Goal: Obtain resource: Obtain resource

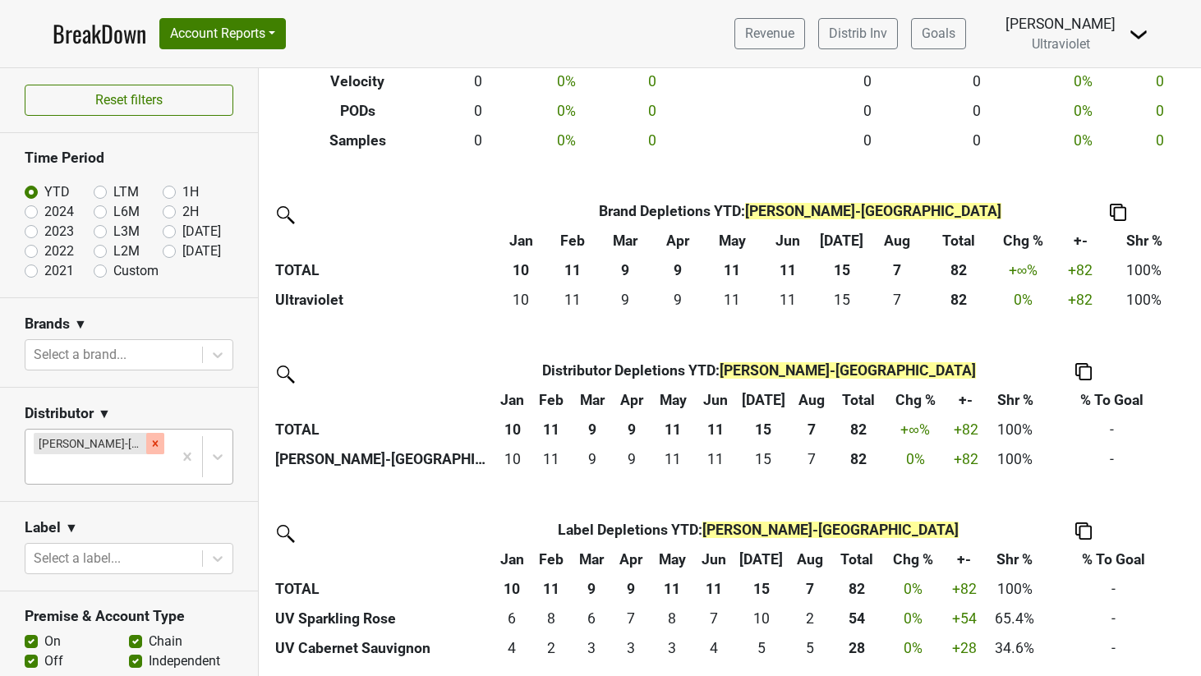
click at [150, 449] on icon "Remove Bommarito-MO" at bounding box center [156, 444] width 12 height 12
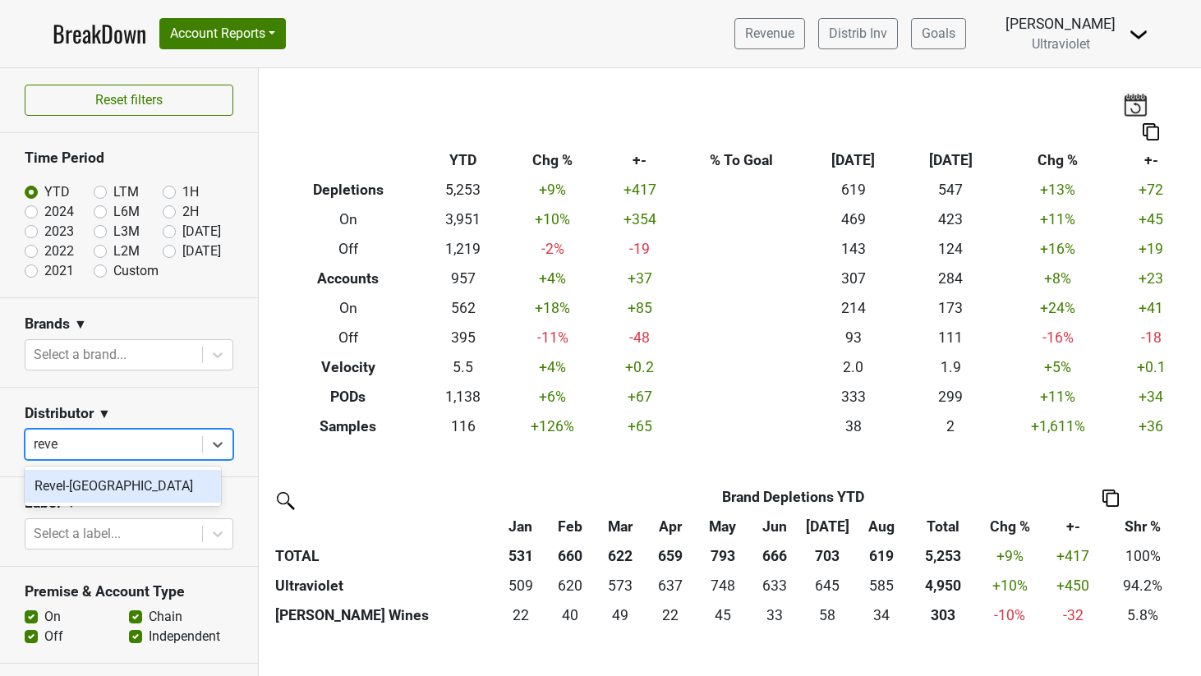
type input "revel"
click at [94, 486] on div "Revel-[GEOGRAPHIC_DATA]" at bounding box center [123, 486] width 196 height 33
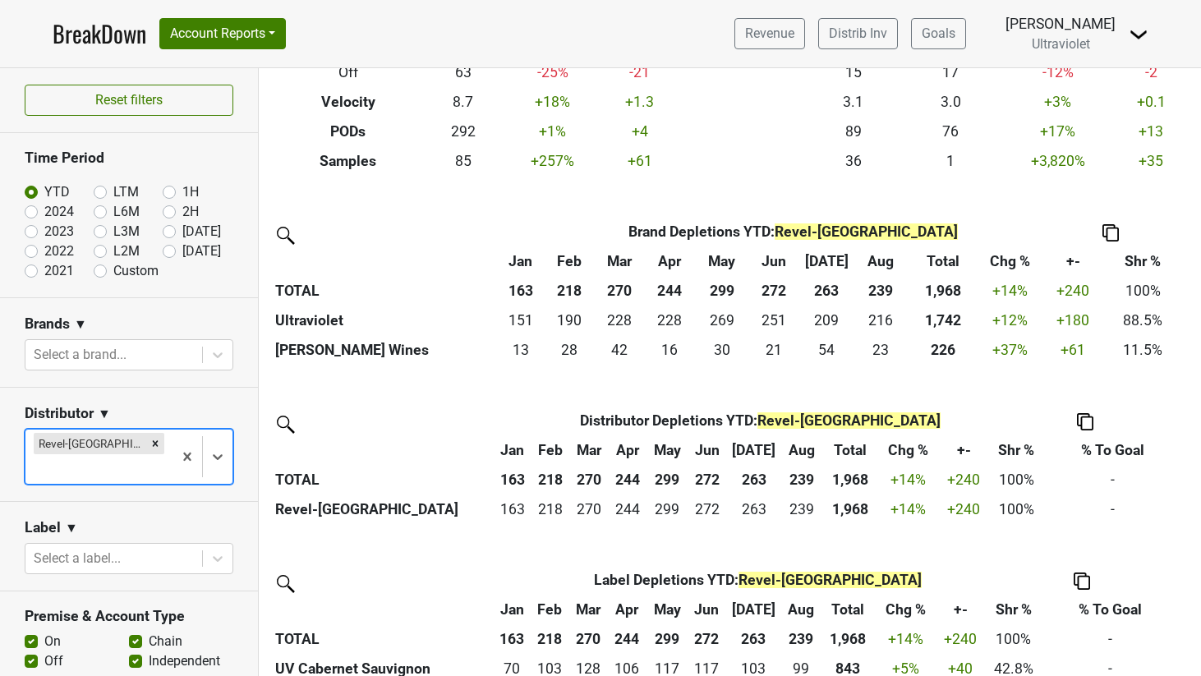
scroll to position [552, 0]
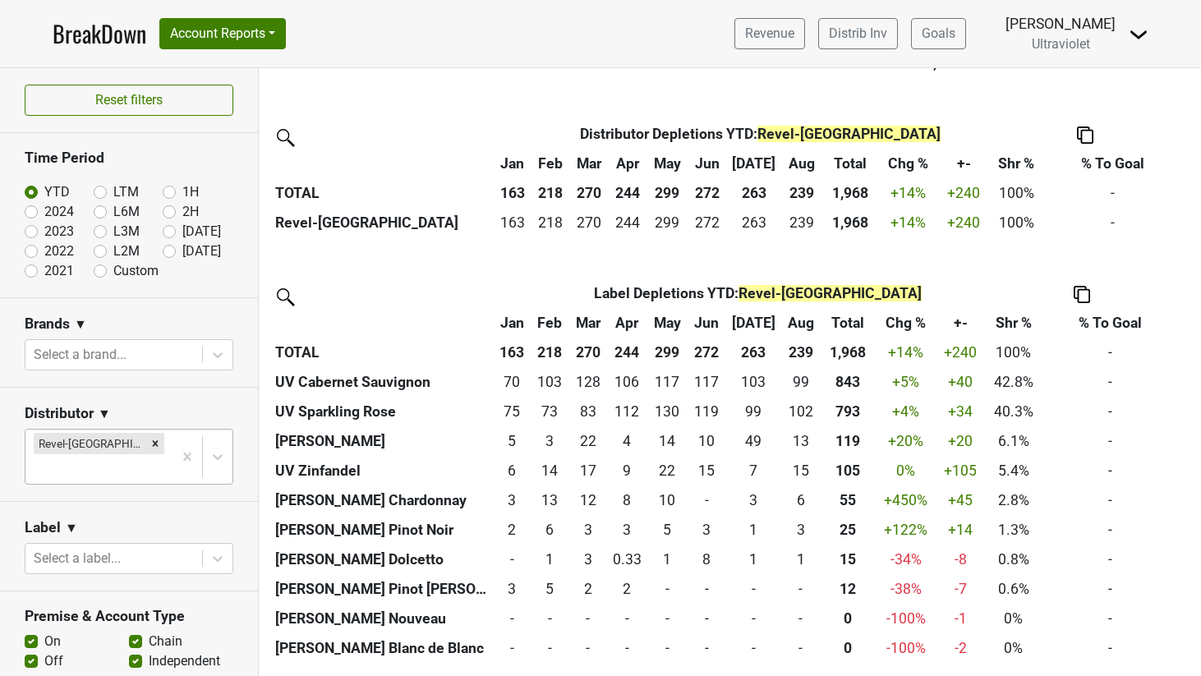
click at [104, 33] on link "BreakDown" at bounding box center [100, 33] width 94 height 35
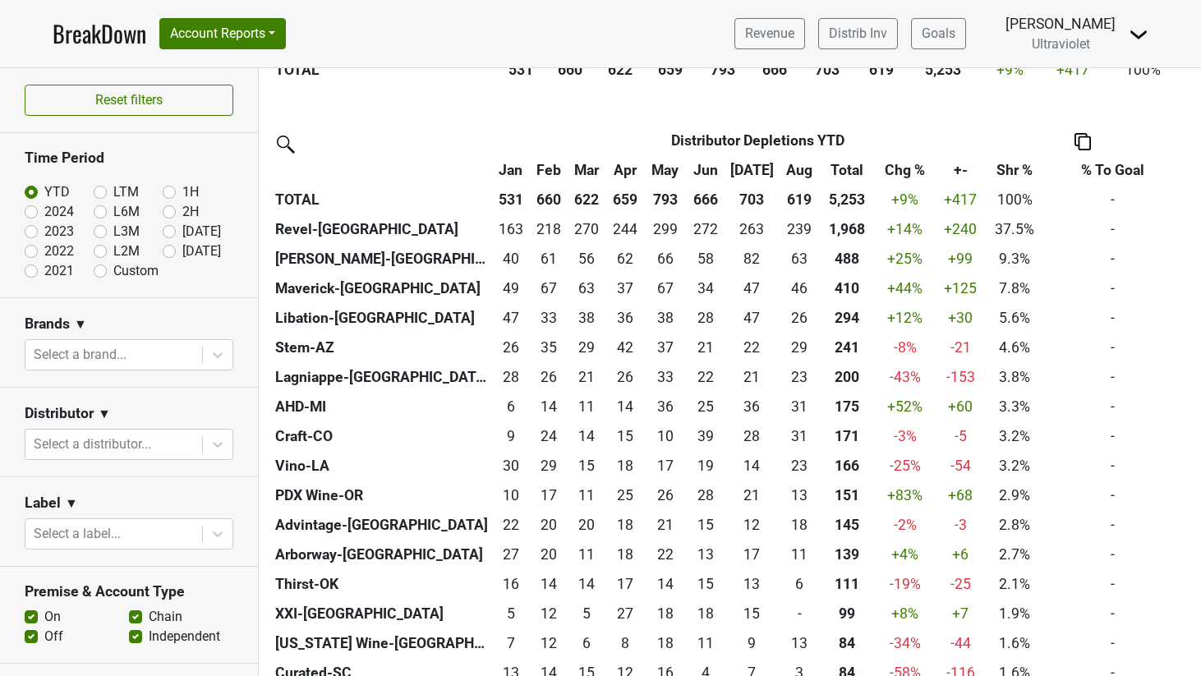
scroll to position [547, 0]
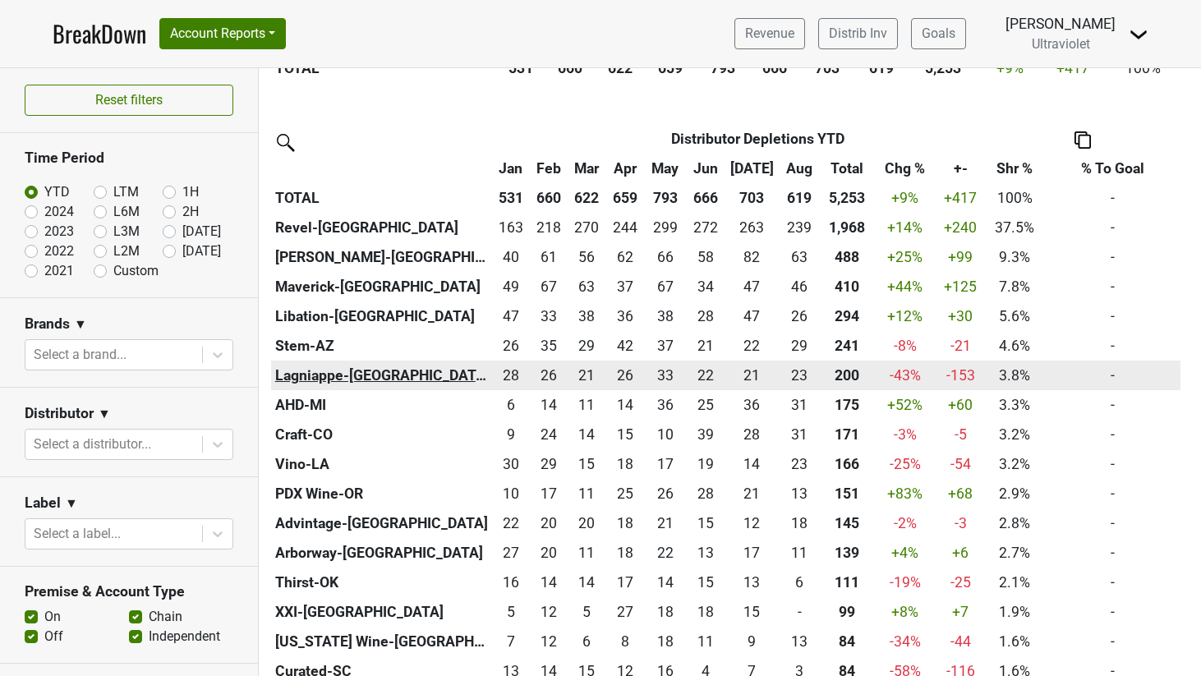
click at [339, 376] on th "Lagniappe-[GEOGRAPHIC_DATA]" at bounding box center [381, 376] width 221 height 30
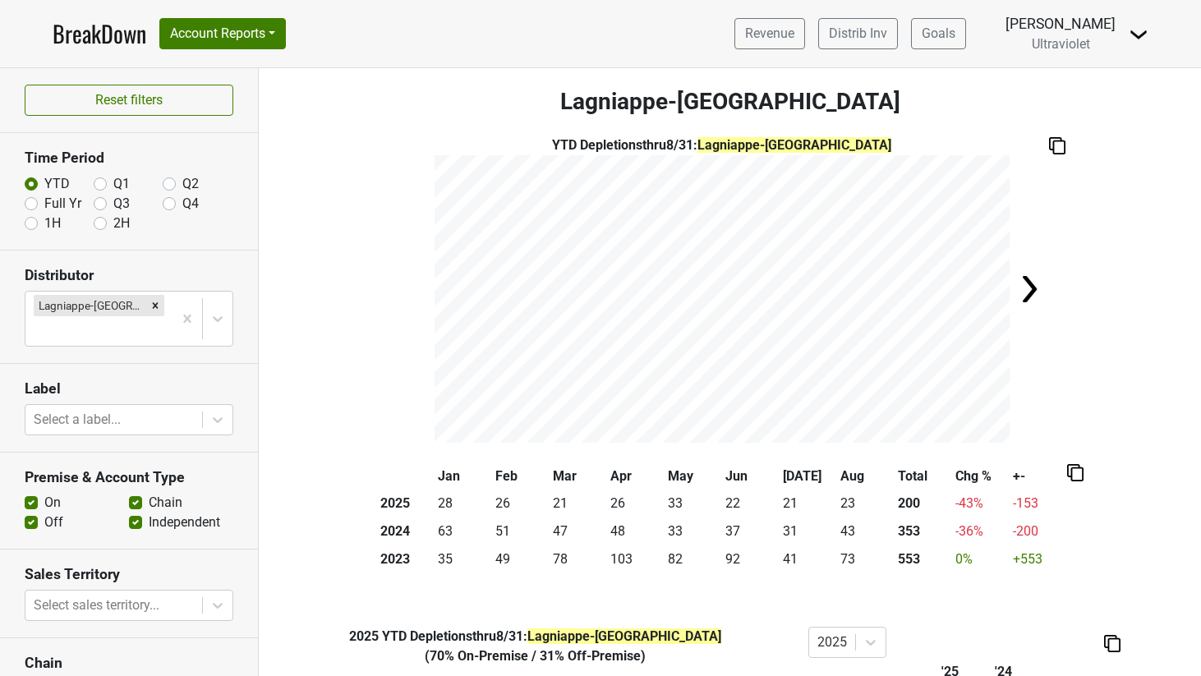
scroll to position [188, 0]
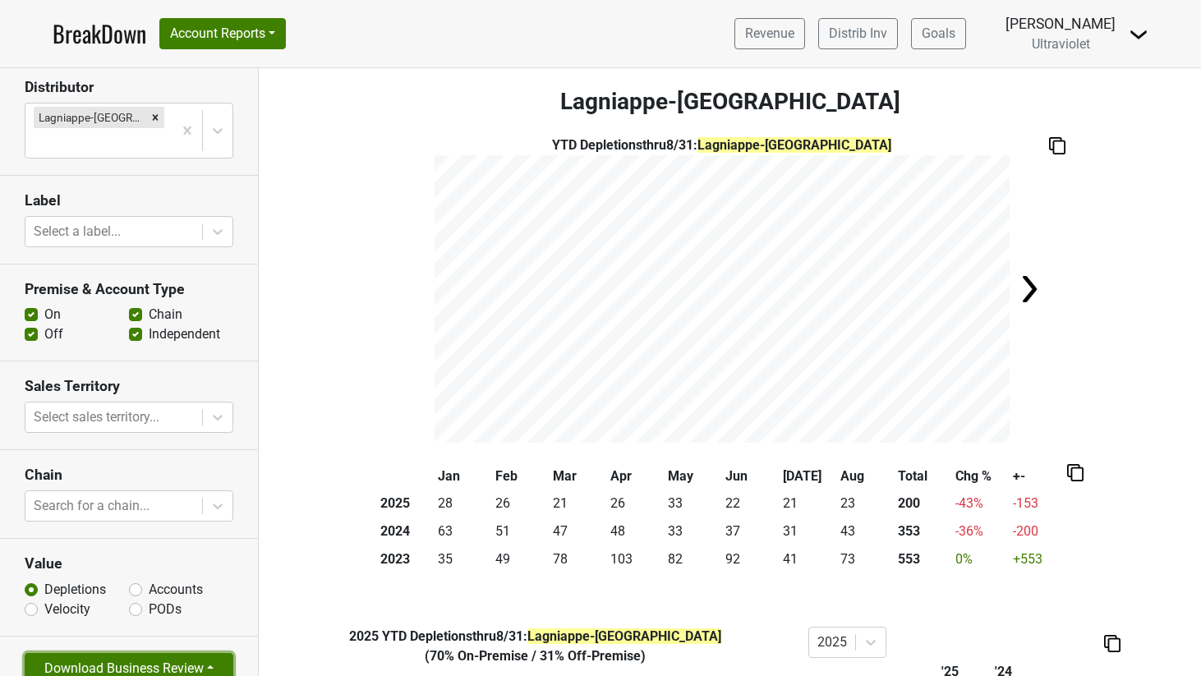
click at [156, 653] on button "Download Business Review" at bounding box center [129, 668] width 209 height 31
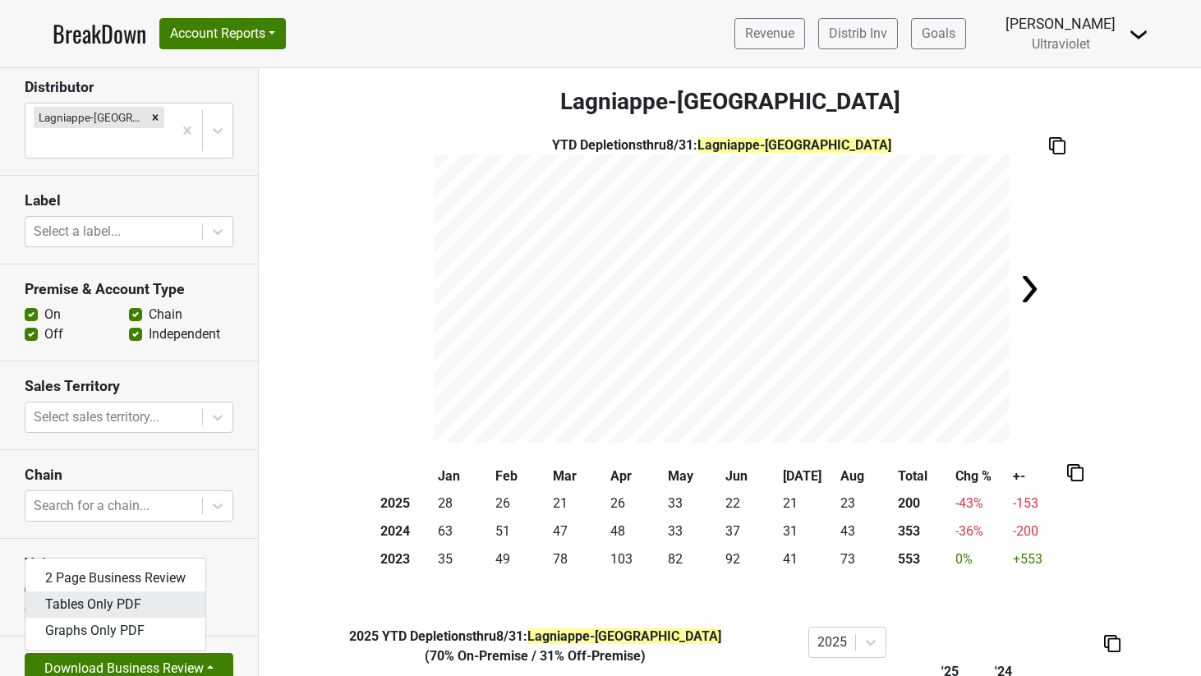
click at [124, 591] on link "Tables Only PDF" at bounding box center [115, 604] width 180 height 26
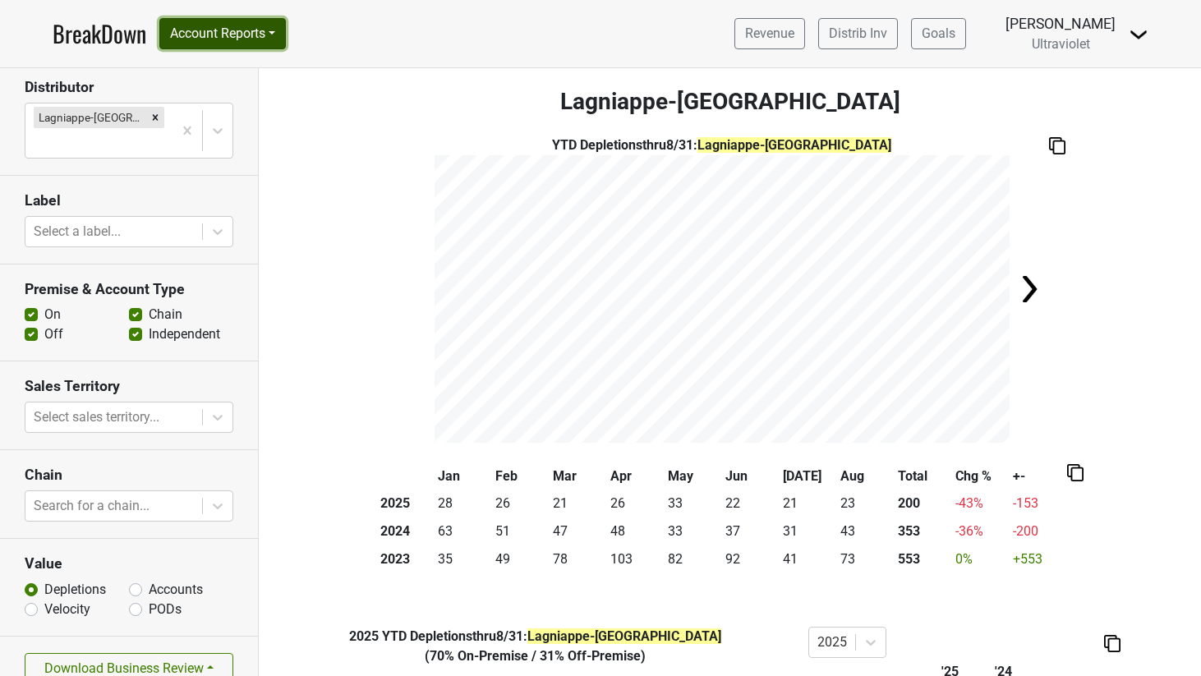
click at [268, 35] on button "Account Reports" at bounding box center [222, 33] width 127 height 31
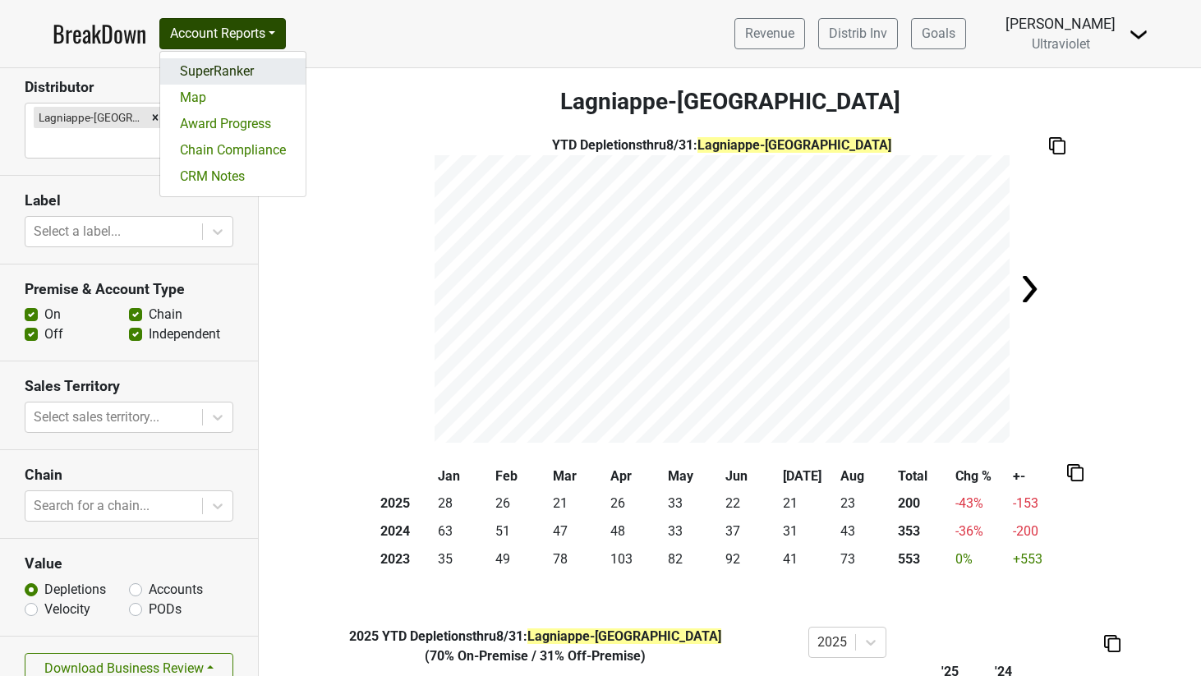
click at [261, 69] on link "SuperRanker" at bounding box center [232, 71] width 145 height 26
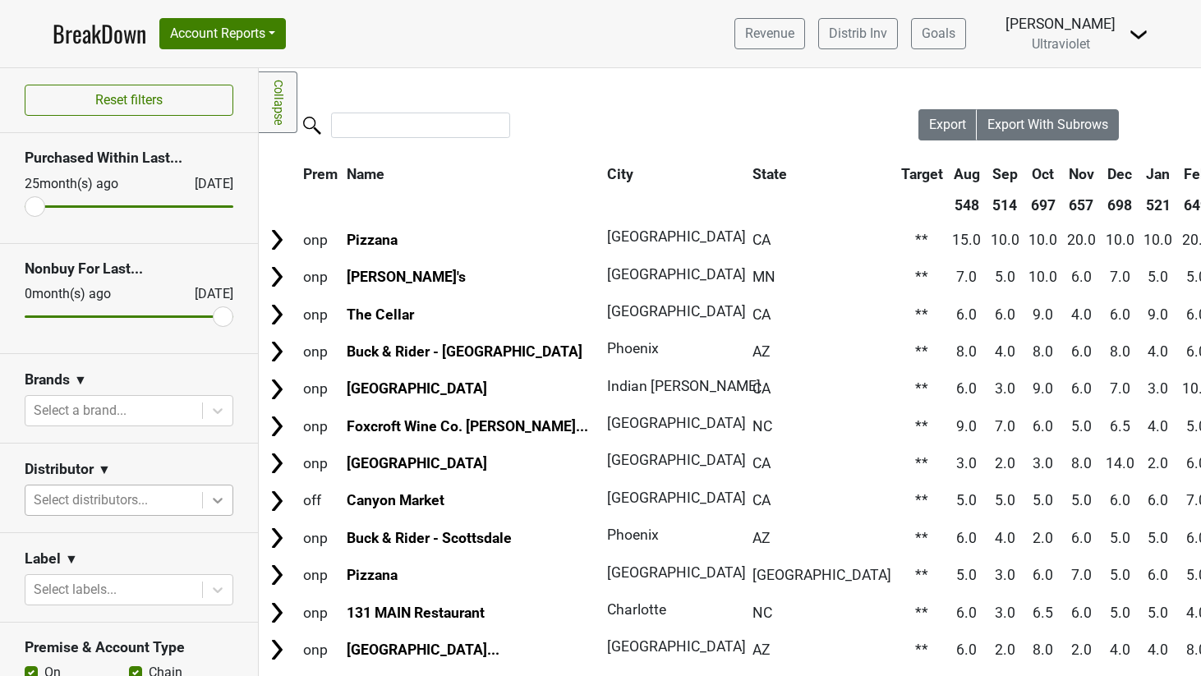
click at [213, 502] on icon at bounding box center [218, 501] width 10 height 6
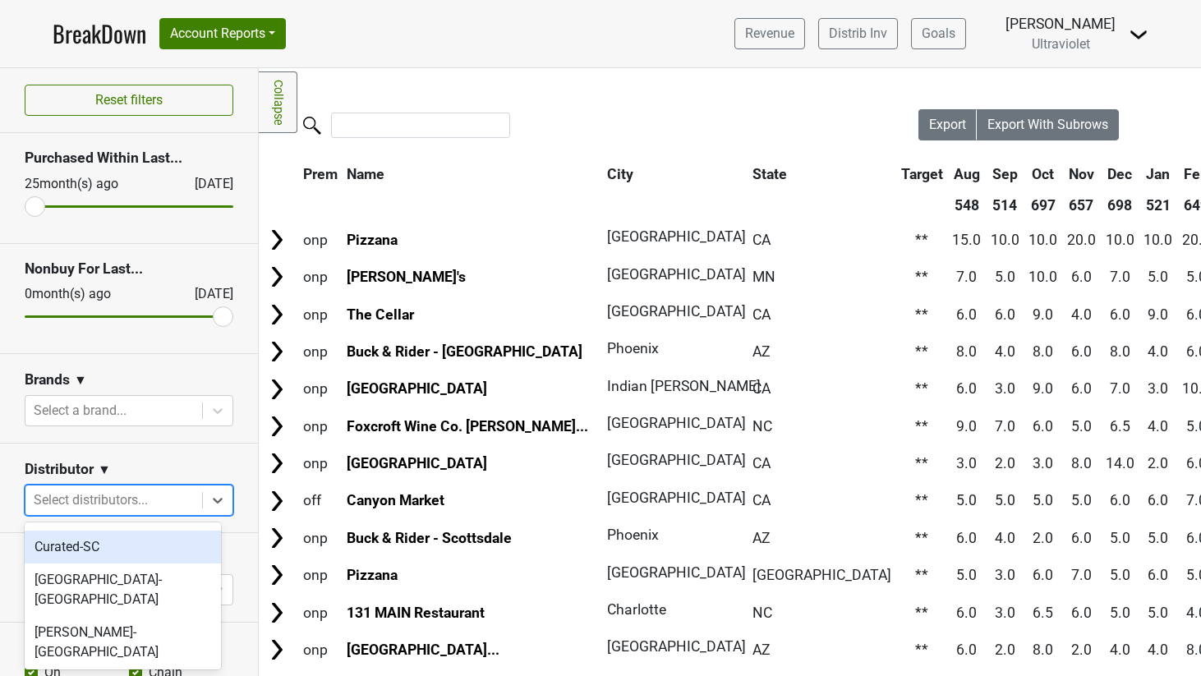
scroll to position [294, 0]
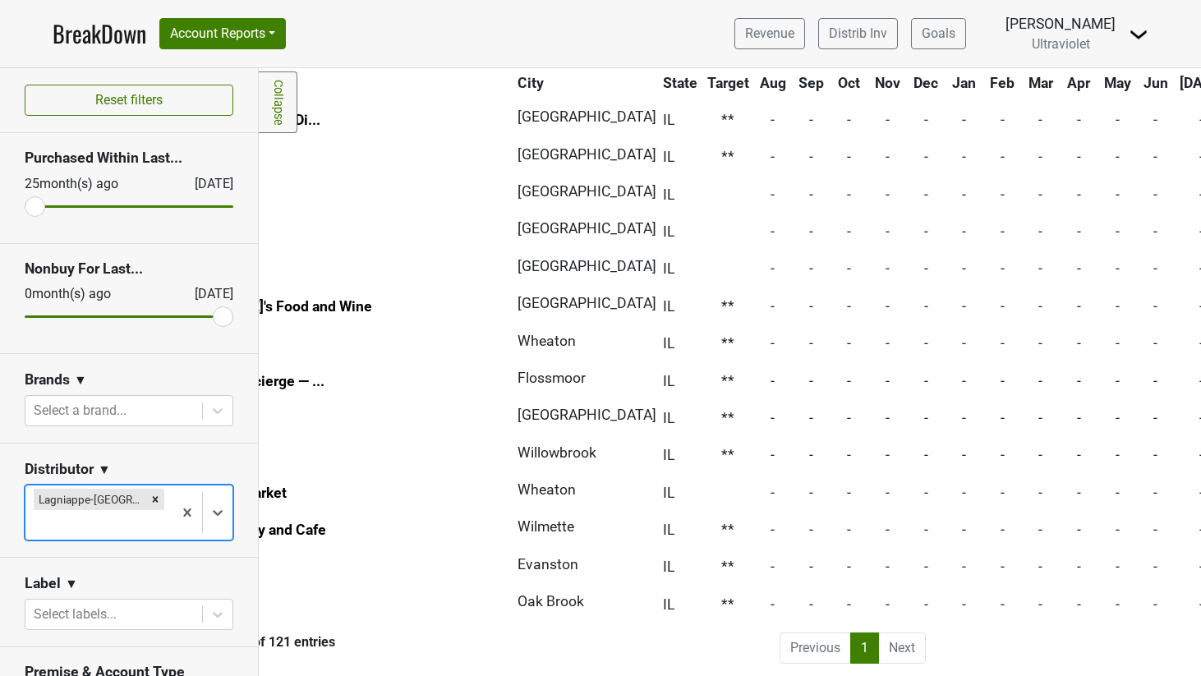
scroll to position [4122, 0]
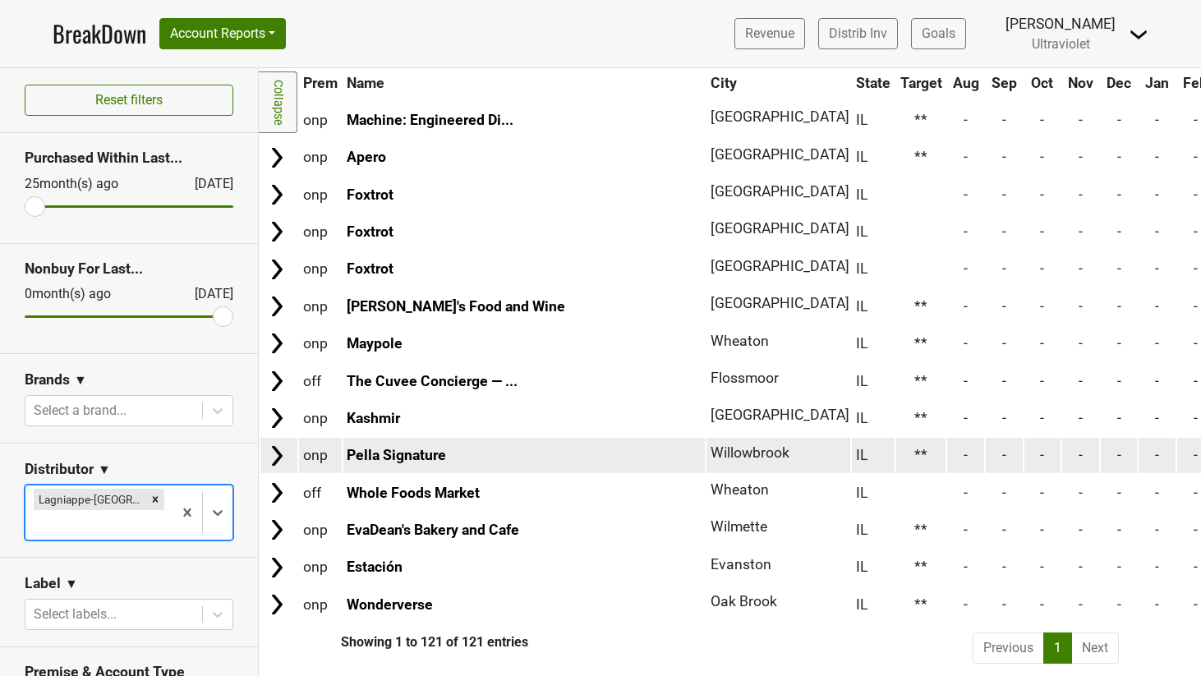
click at [280, 446] on img at bounding box center [277, 456] width 25 height 25
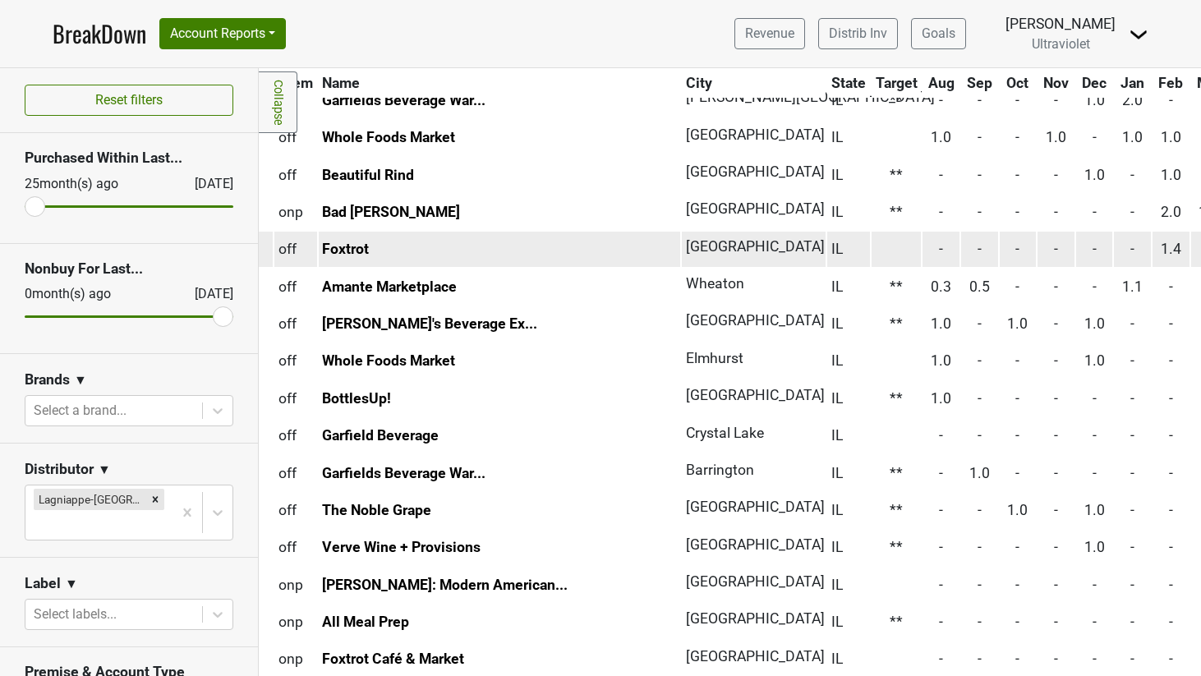
scroll to position [0, 25]
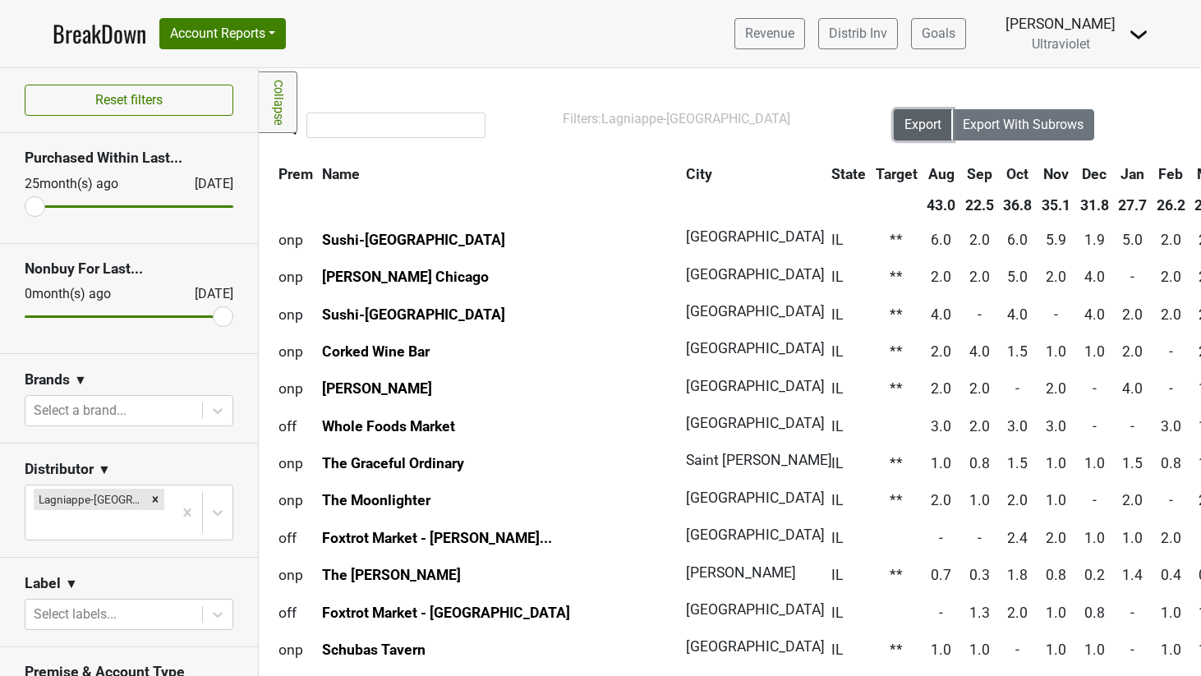
click at [904, 131] on span "Export" at bounding box center [922, 125] width 37 height 16
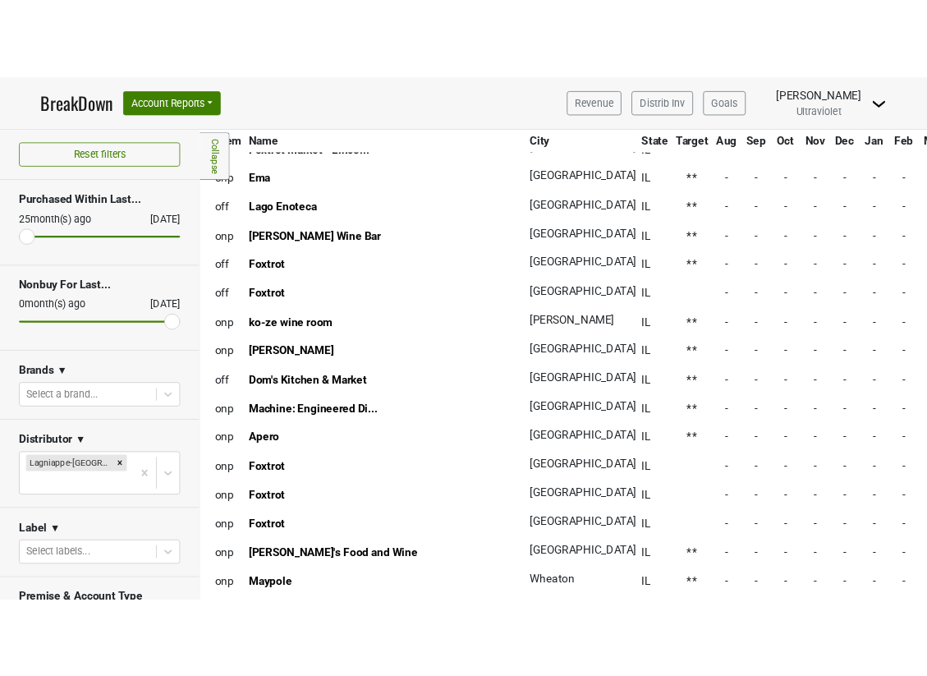
scroll to position [3795, 25]
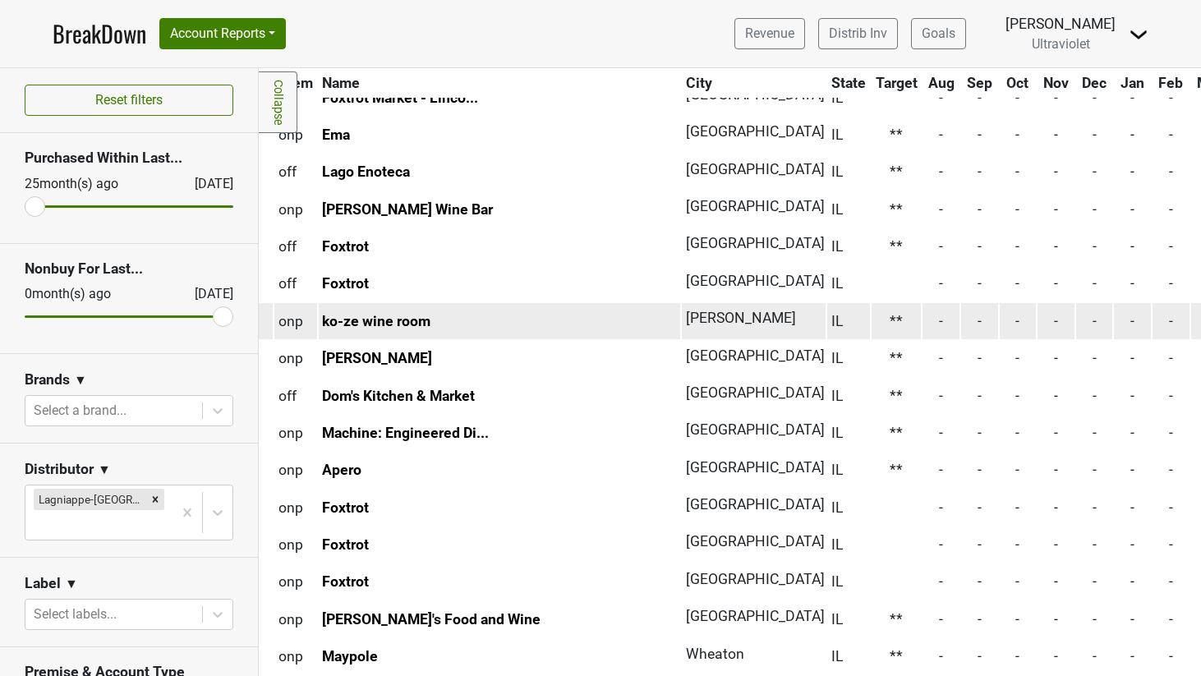
click at [265, 322] on td at bounding box center [254, 320] width 37 height 35
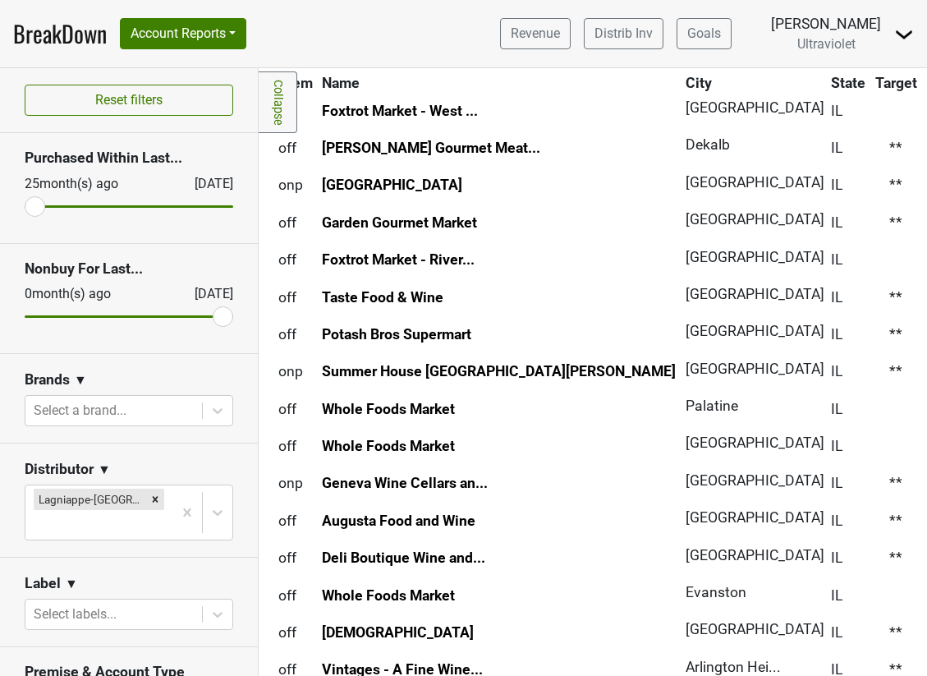
scroll to position [2691, 25]
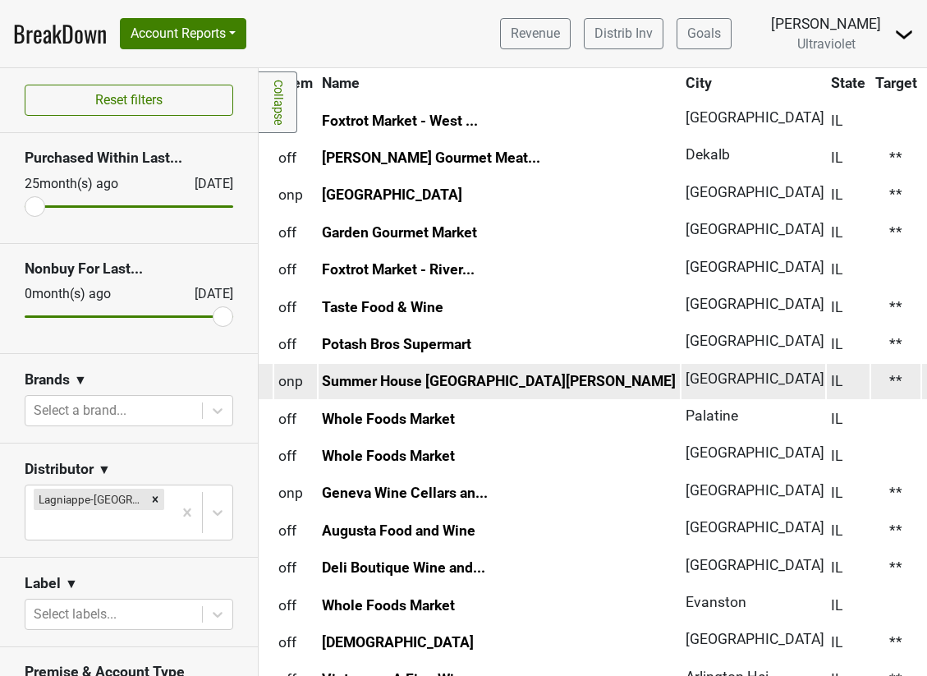
click at [268, 387] on td at bounding box center [254, 381] width 37 height 35
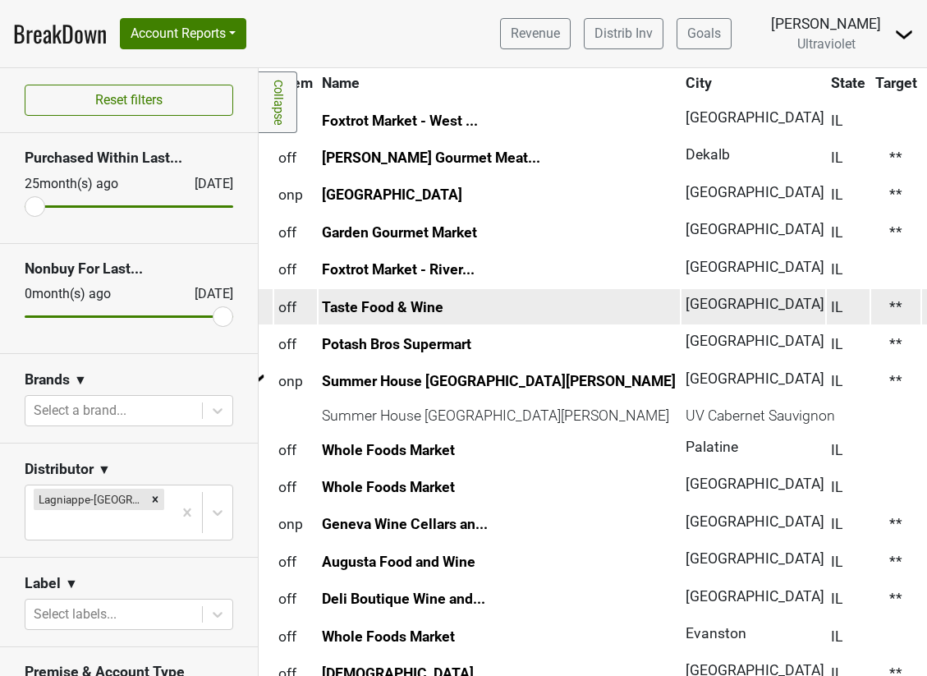
click at [267, 309] on td at bounding box center [254, 306] width 37 height 35
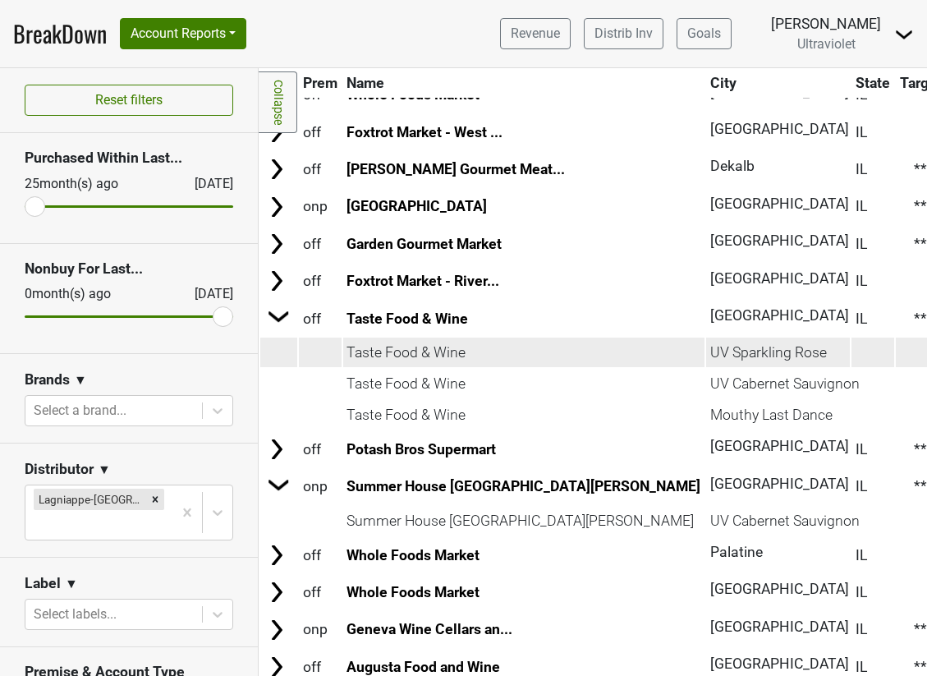
scroll to position [2660, 0]
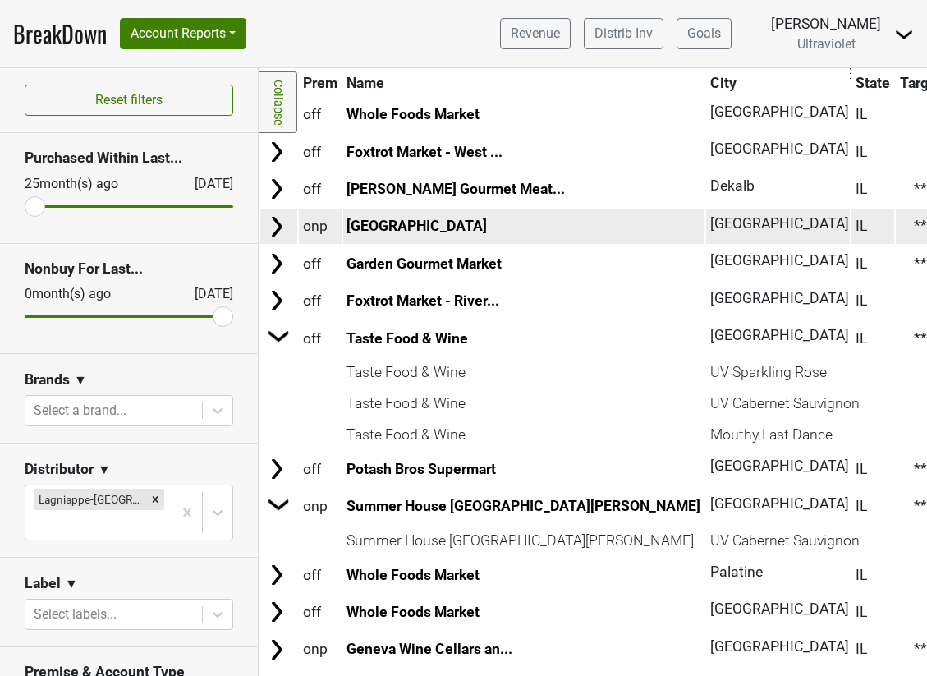
click at [278, 233] on img at bounding box center [277, 226] width 25 height 25
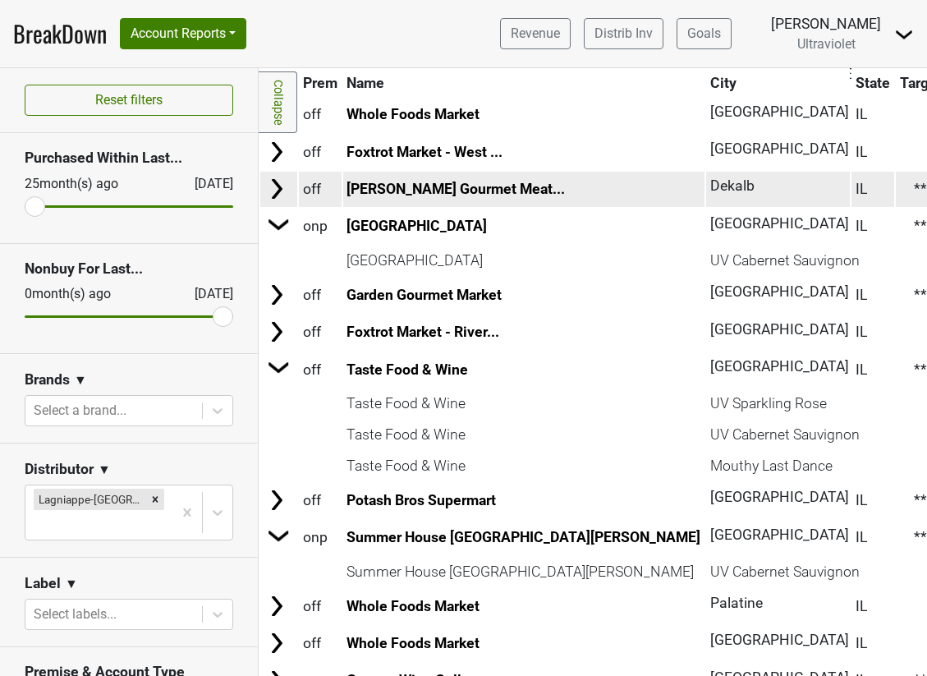
click at [281, 191] on img at bounding box center [277, 189] width 25 height 25
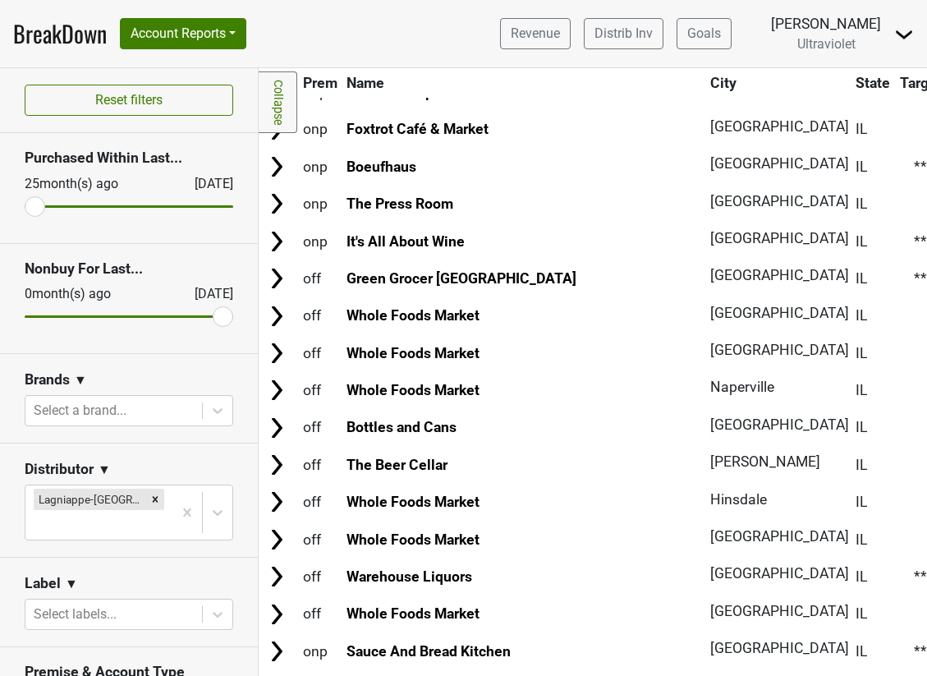
scroll to position [1563, 0]
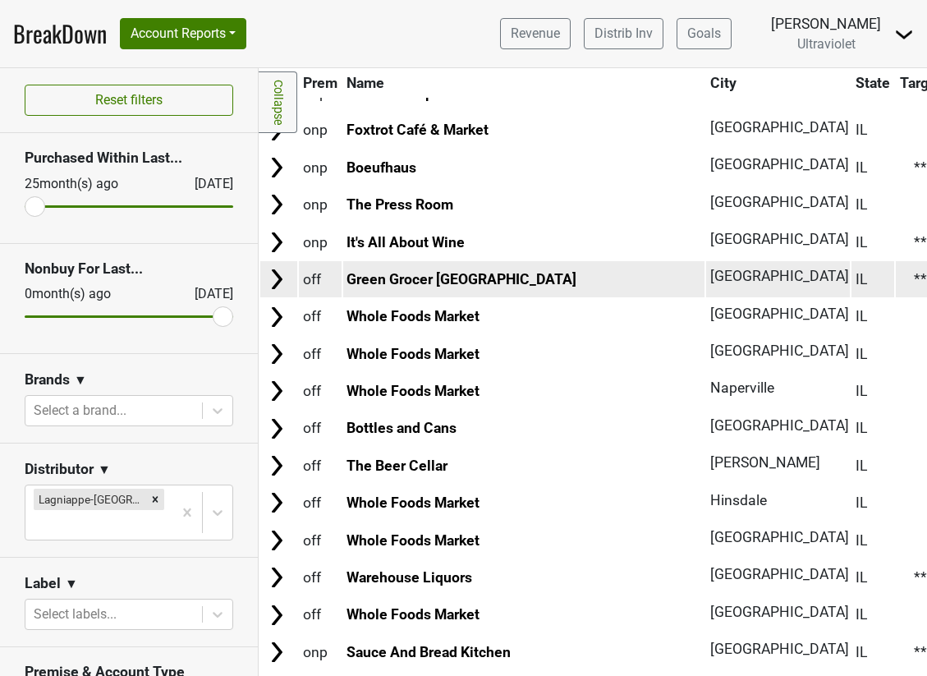
click at [283, 278] on img at bounding box center [277, 279] width 25 height 25
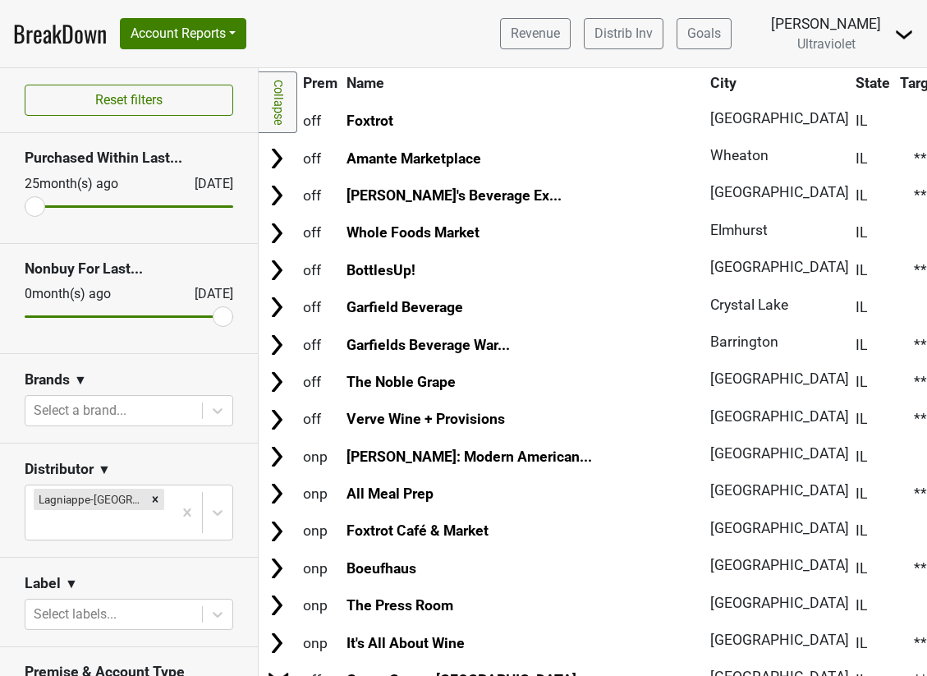
scroll to position [1159, 0]
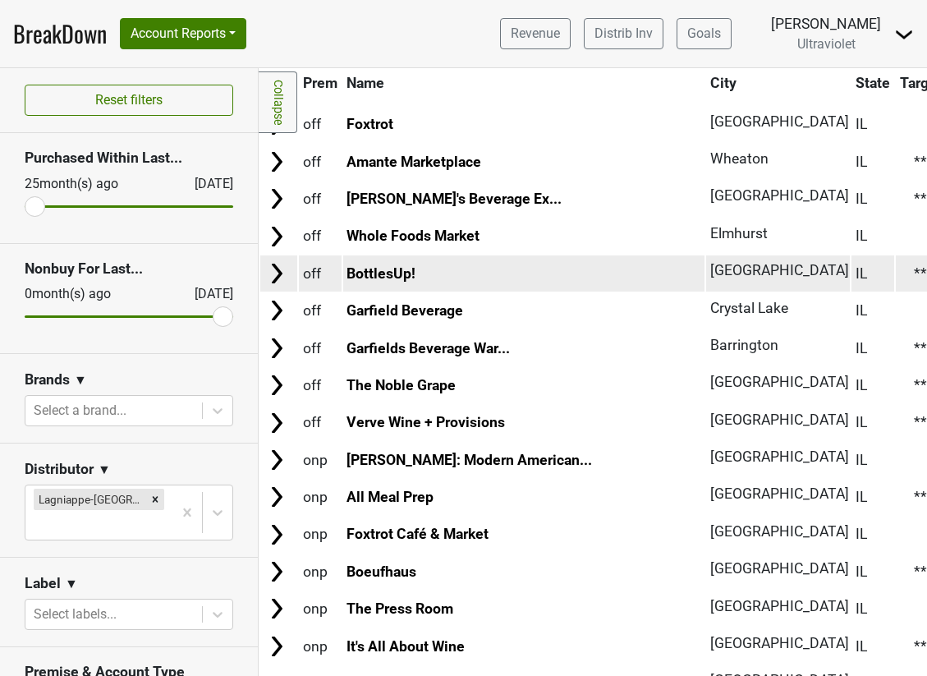
click at [279, 274] on img at bounding box center [277, 273] width 25 height 25
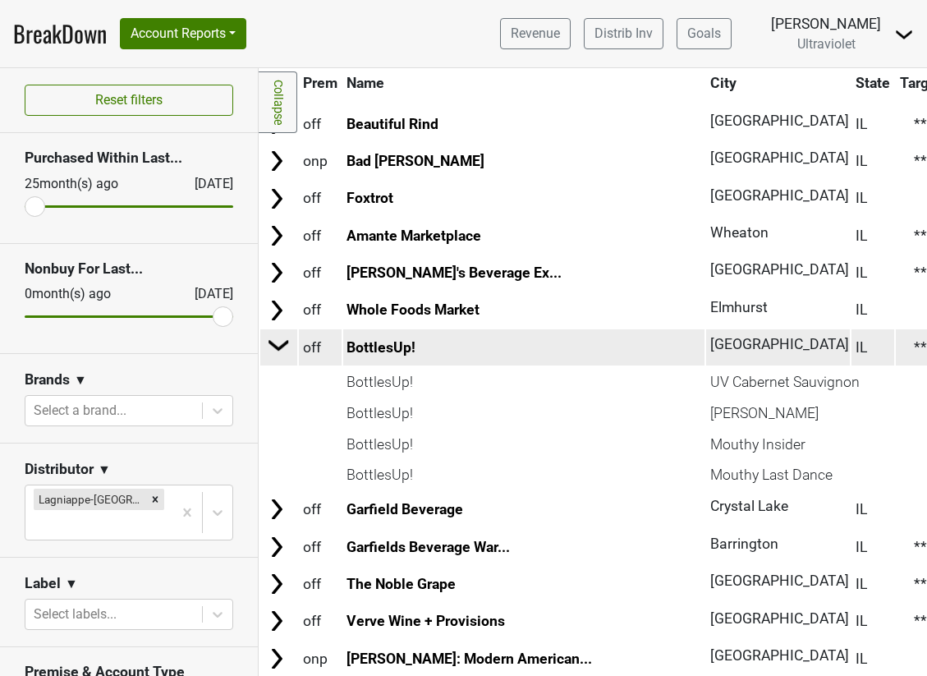
scroll to position [1078, 0]
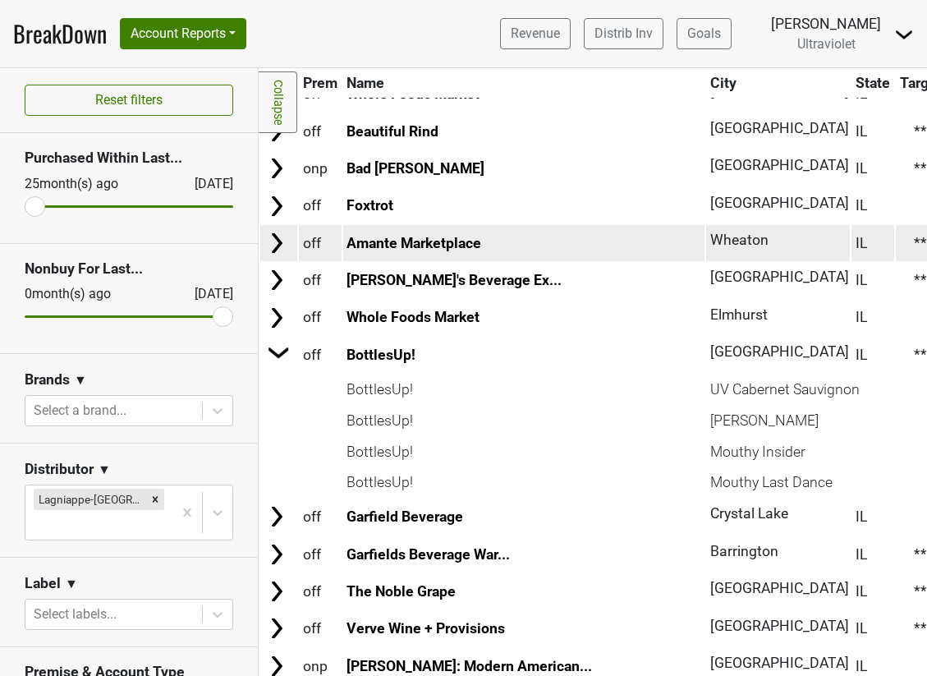
click at [284, 248] on img at bounding box center [277, 243] width 25 height 25
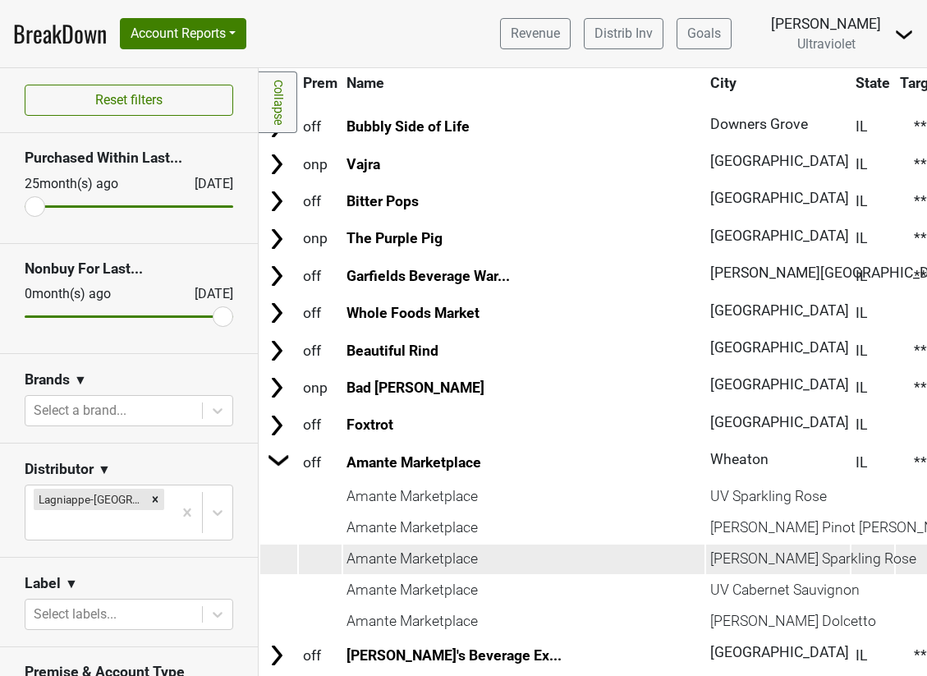
scroll to position [856, 0]
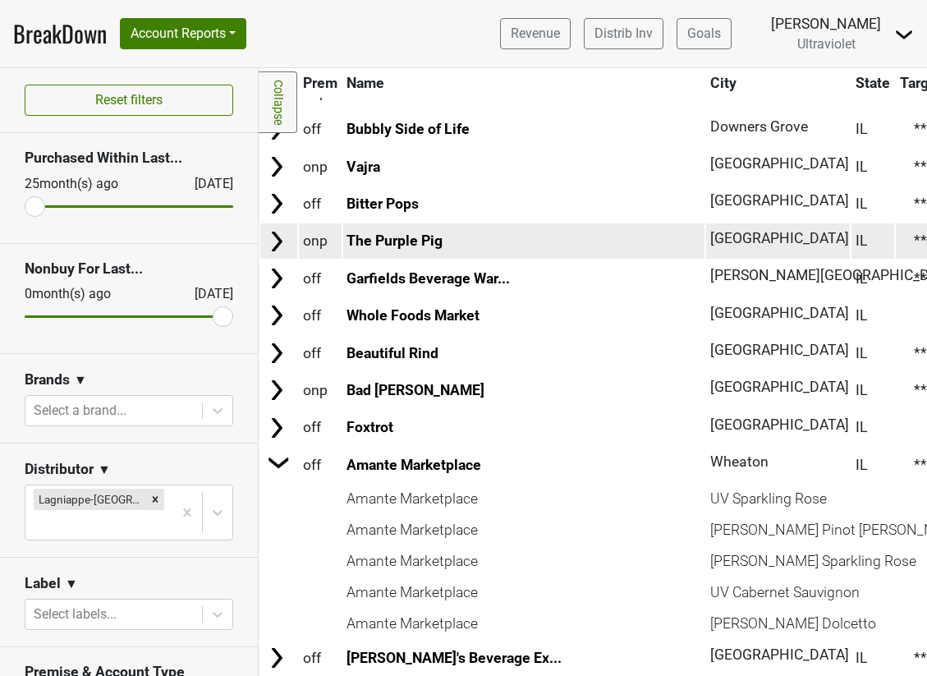
click at [283, 246] on img at bounding box center [277, 241] width 25 height 25
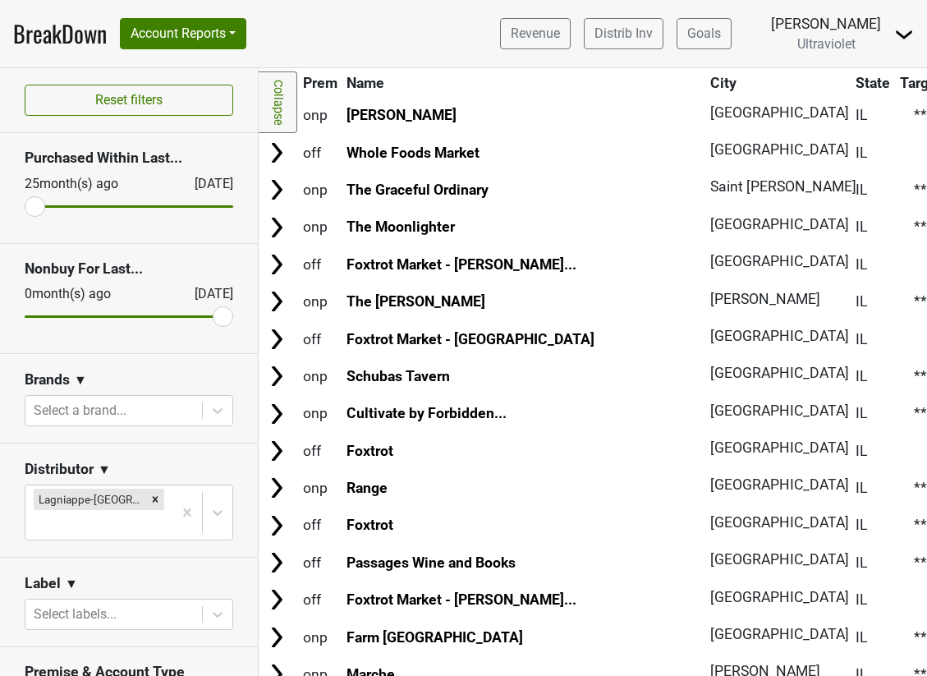
scroll to position [268, 0]
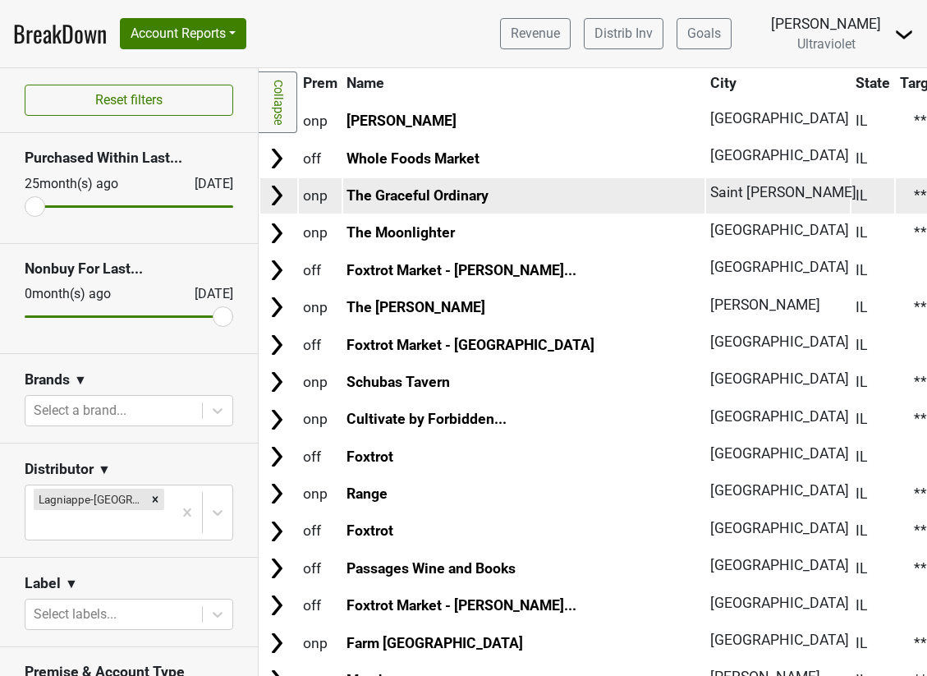
click at [274, 195] on img at bounding box center [277, 195] width 25 height 25
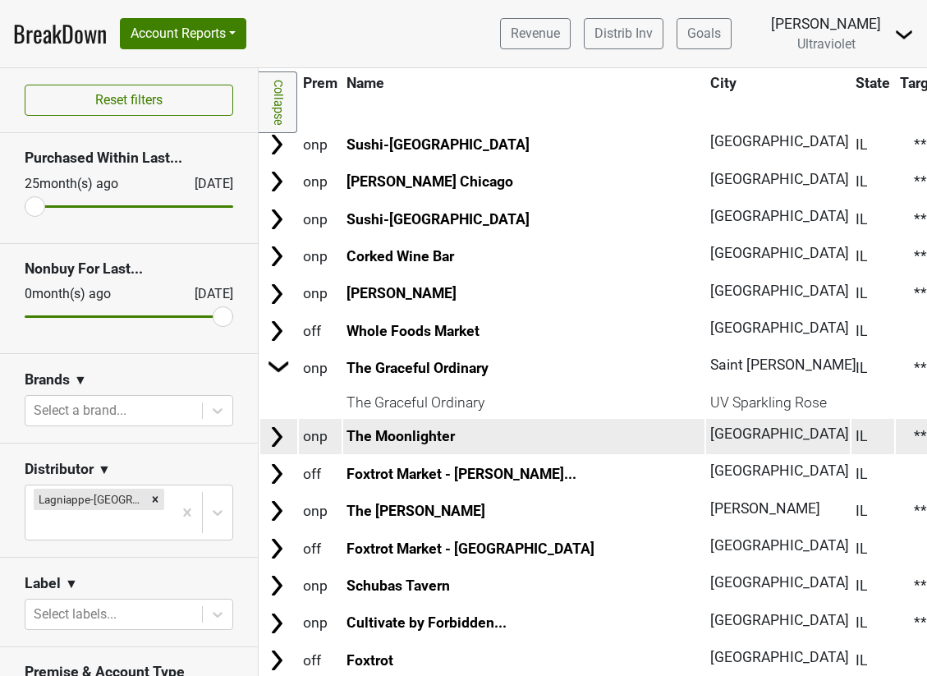
scroll to position [91, 0]
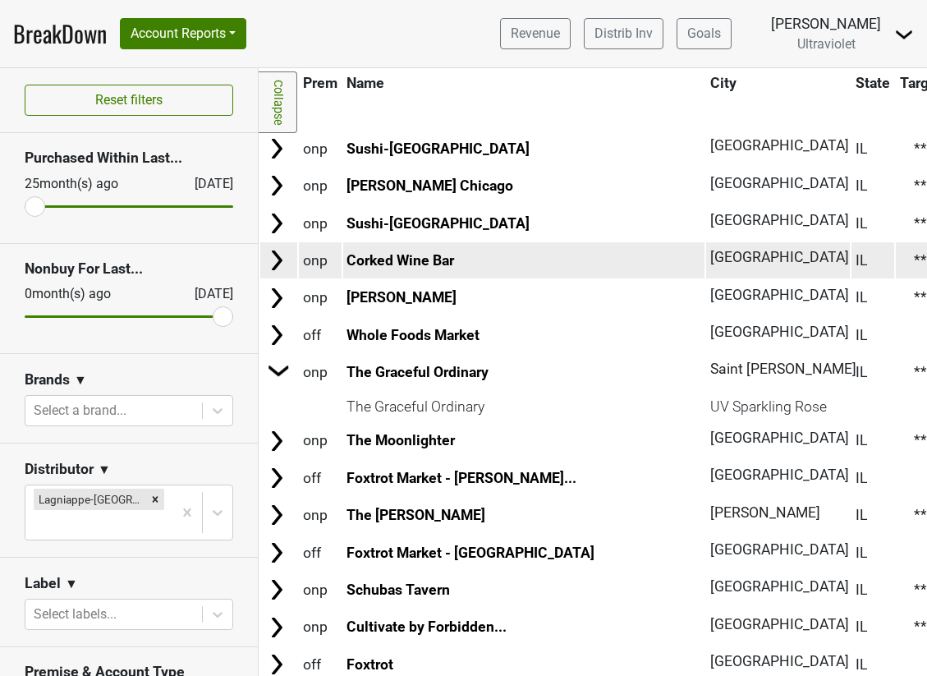
click at [278, 261] on img at bounding box center [277, 260] width 25 height 25
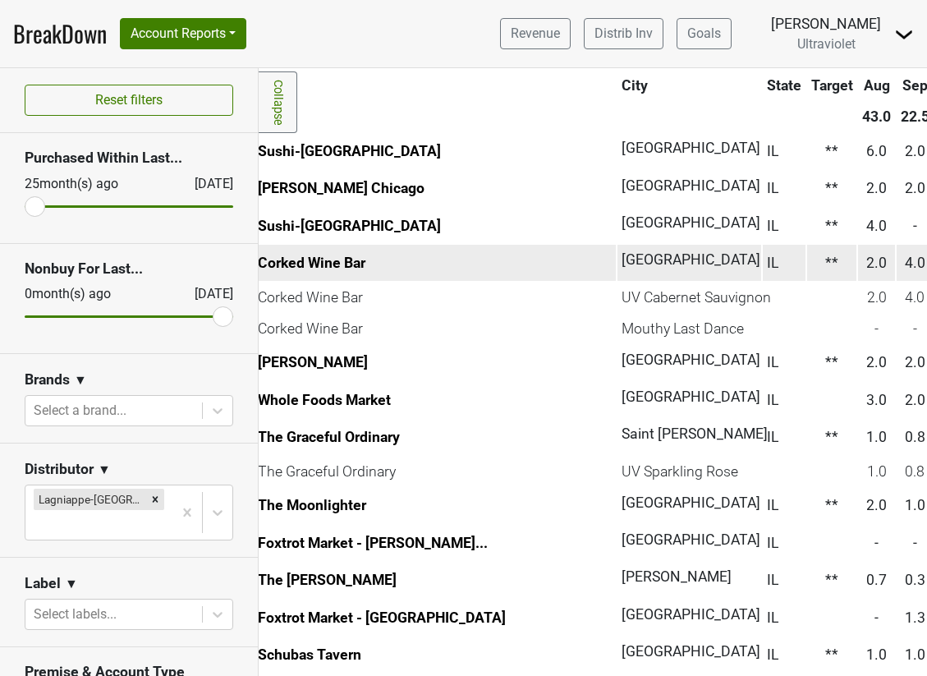
scroll to position [89, 0]
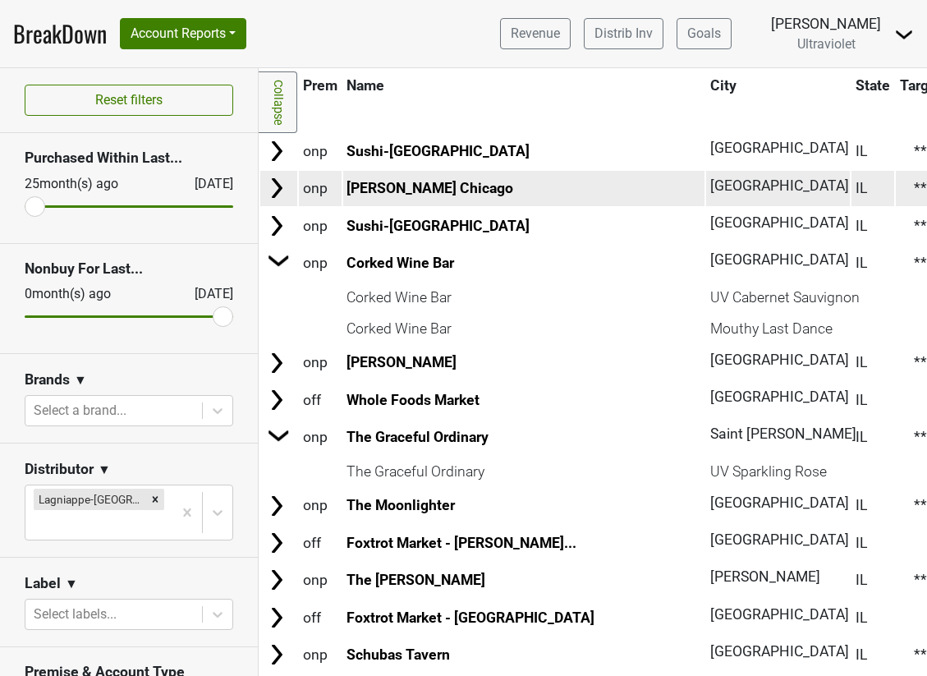
click at [284, 190] on img at bounding box center [277, 188] width 25 height 25
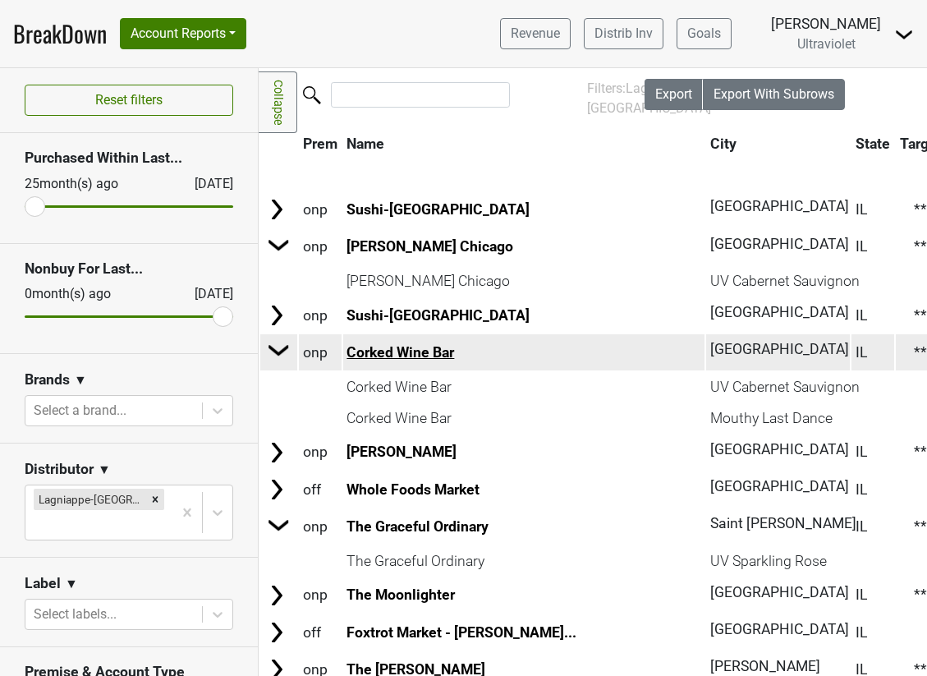
scroll to position [29, 0]
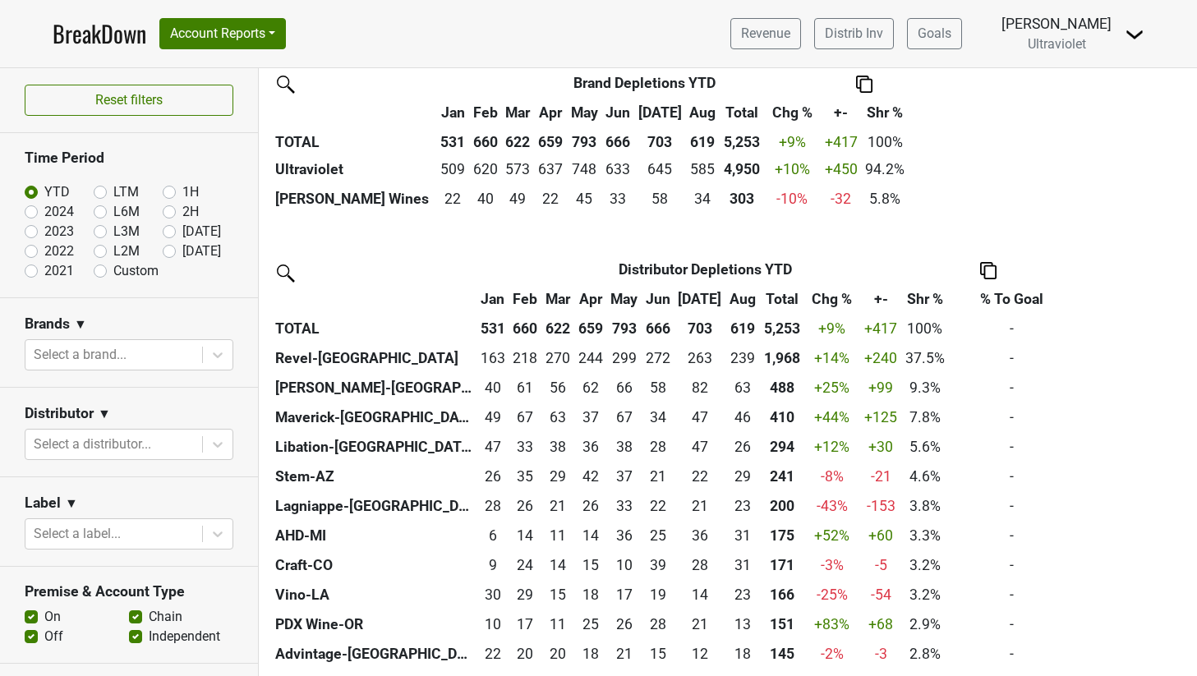
scroll to position [414, 0]
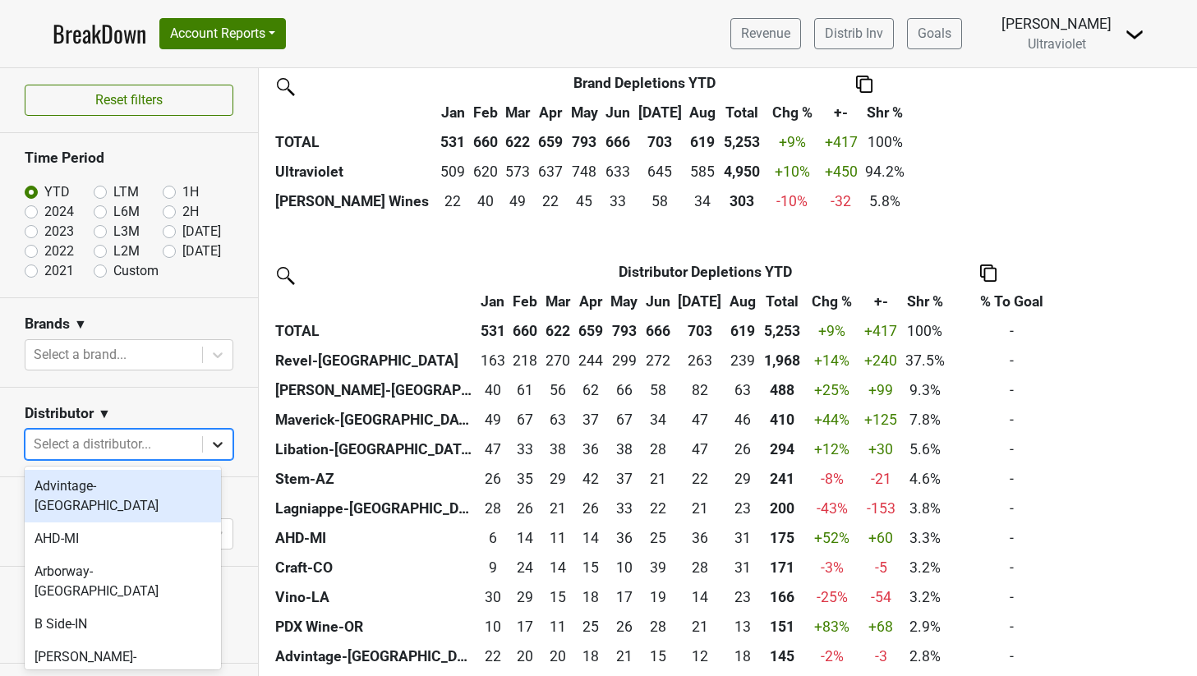
click at [209, 444] on icon at bounding box center [217, 444] width 16 height 16
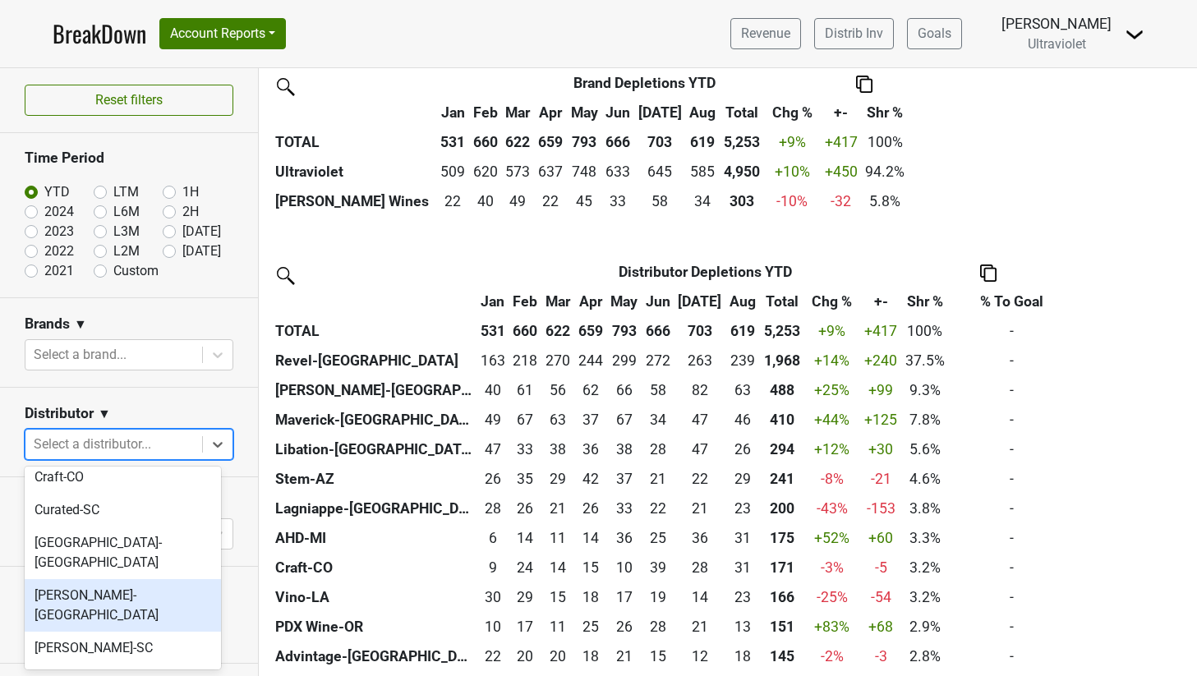
scroll to position [266, 0]
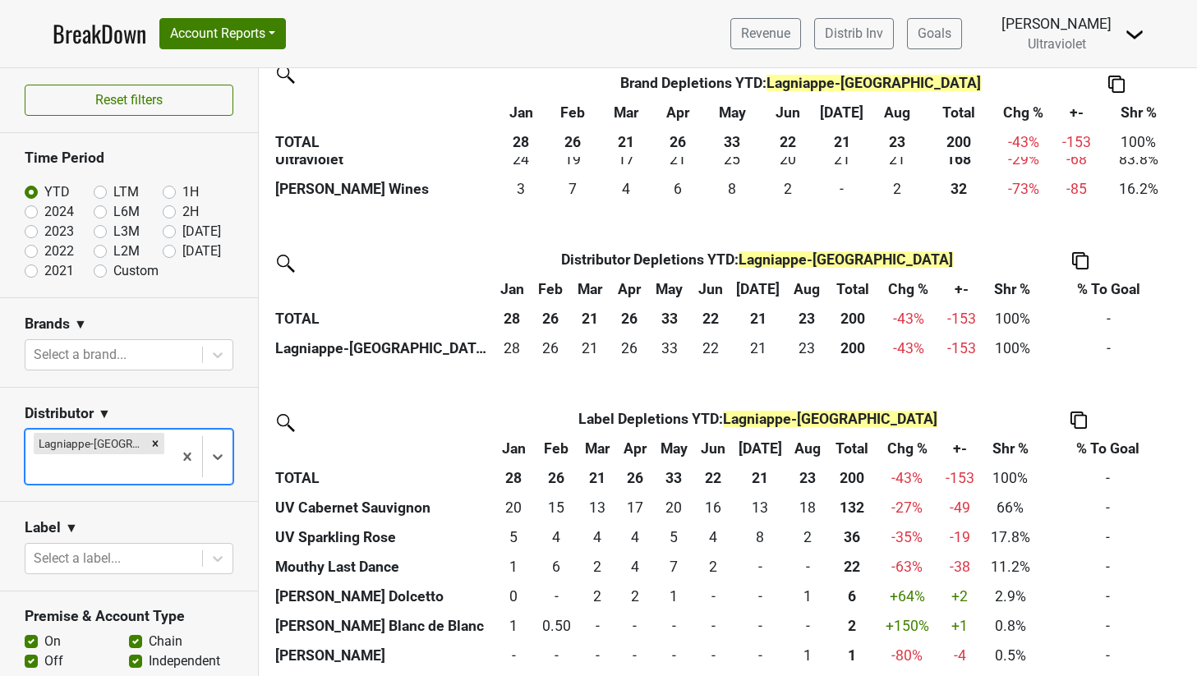
scroll to position [522, 0]
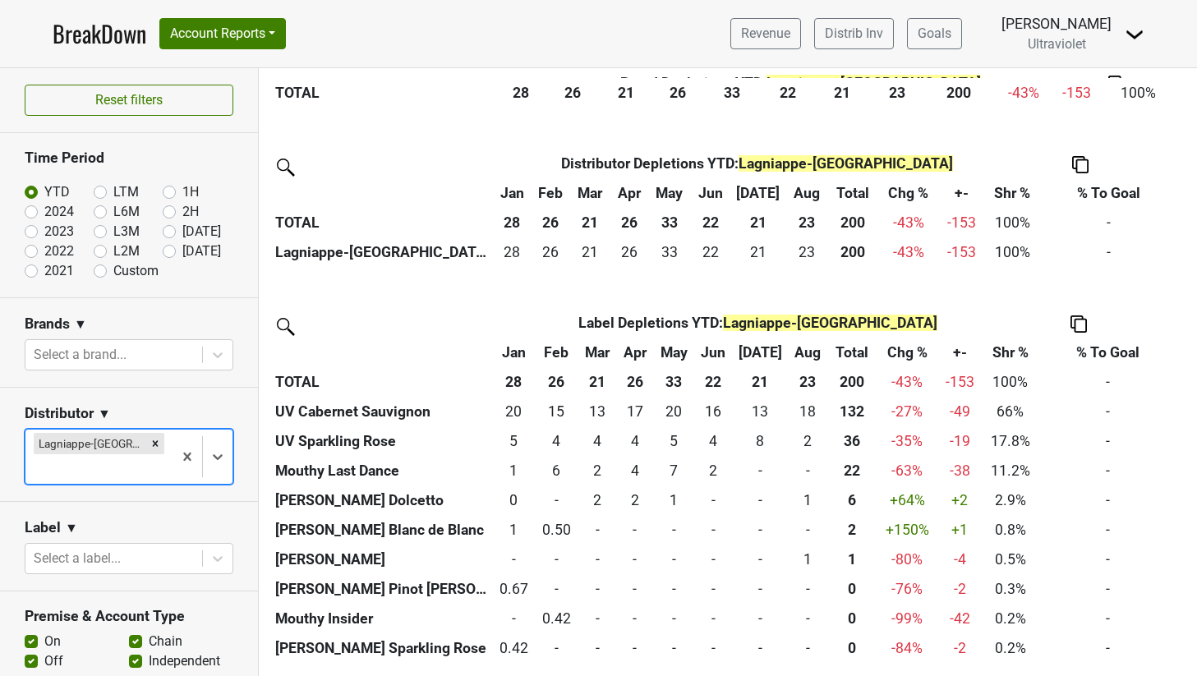
click at [927, 319] on img at bounding box center [1078, 323] width 16 height 17
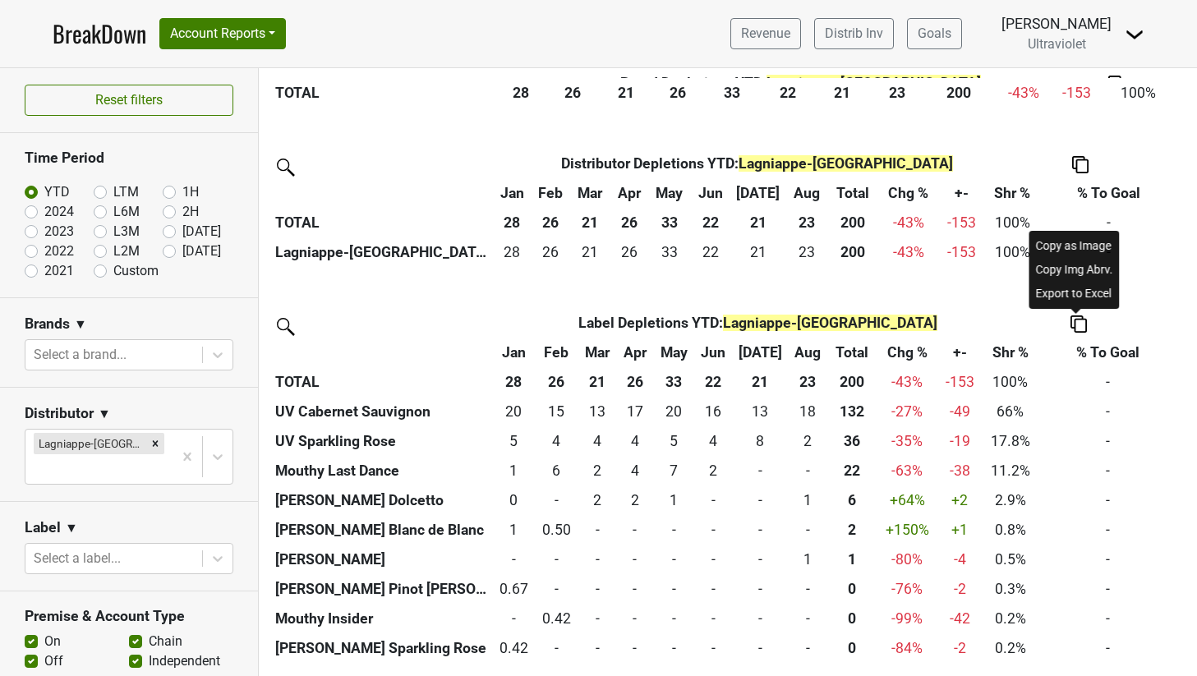
click at [927, 246] on div "Copy as Image" at bounding box center [1075, 246] width 84 height 24
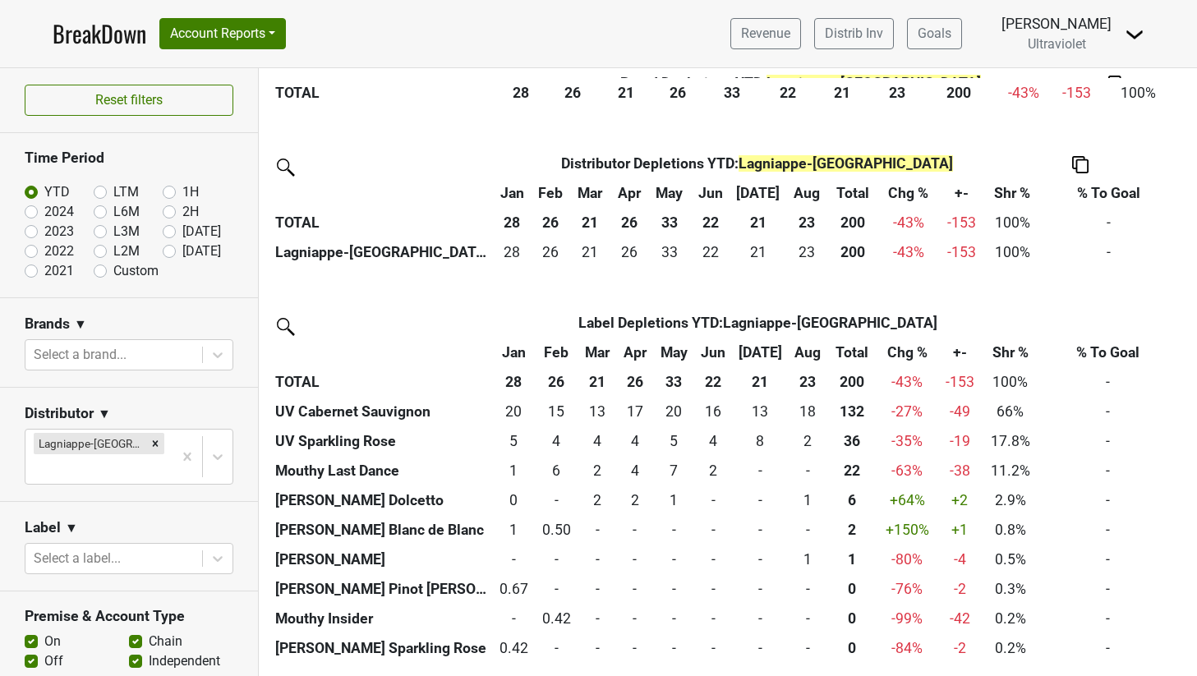
scroll to position [0, 0]
